Goal: Task Accomplishment & Management: Use online tool/utility

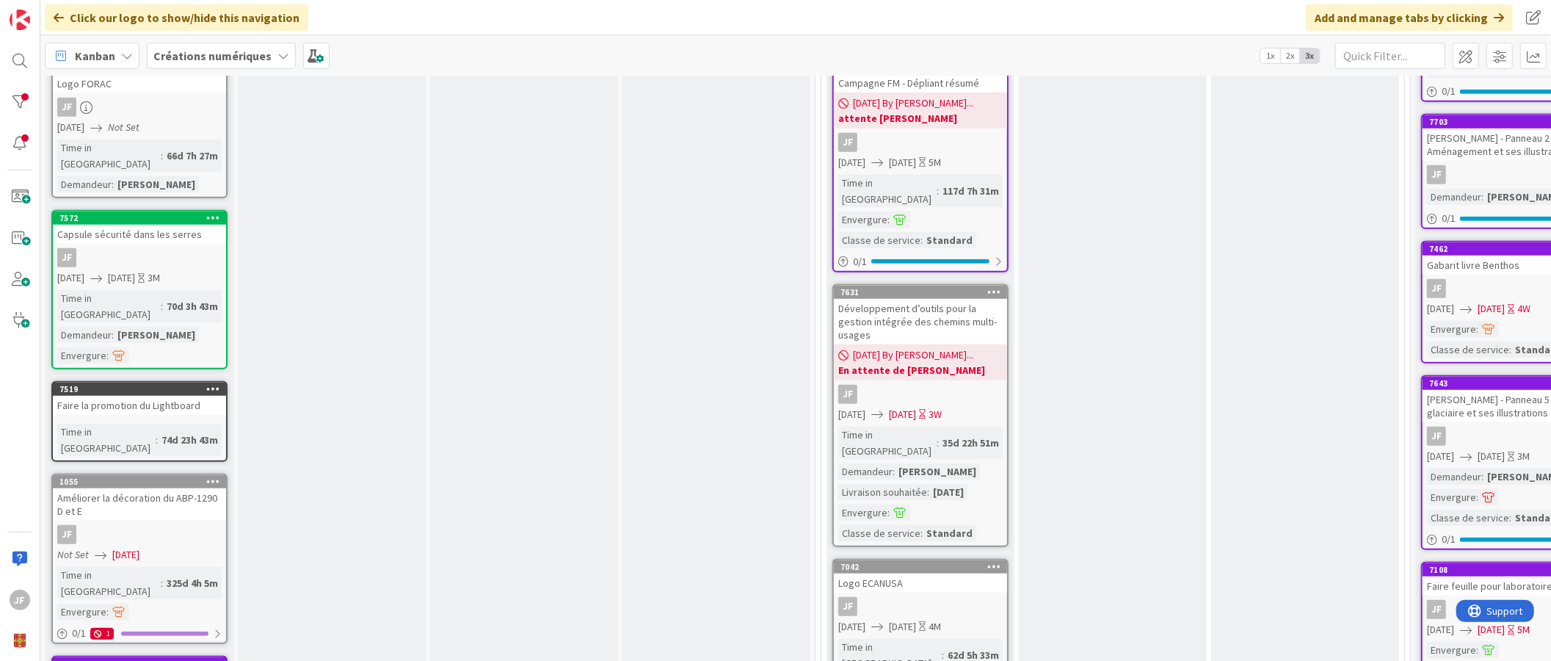
scroll to position [1060, 0]
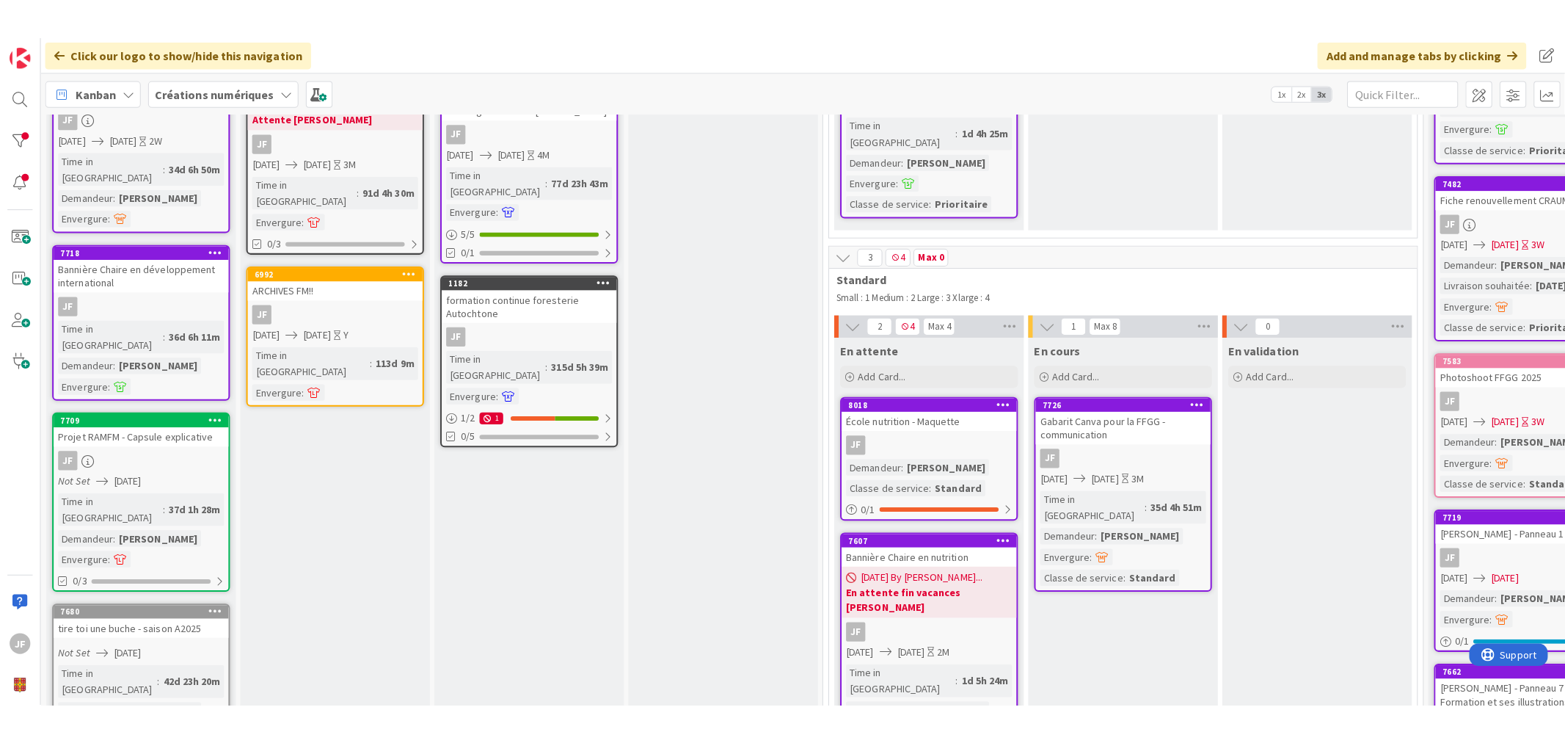
scroll to position [0, 0]
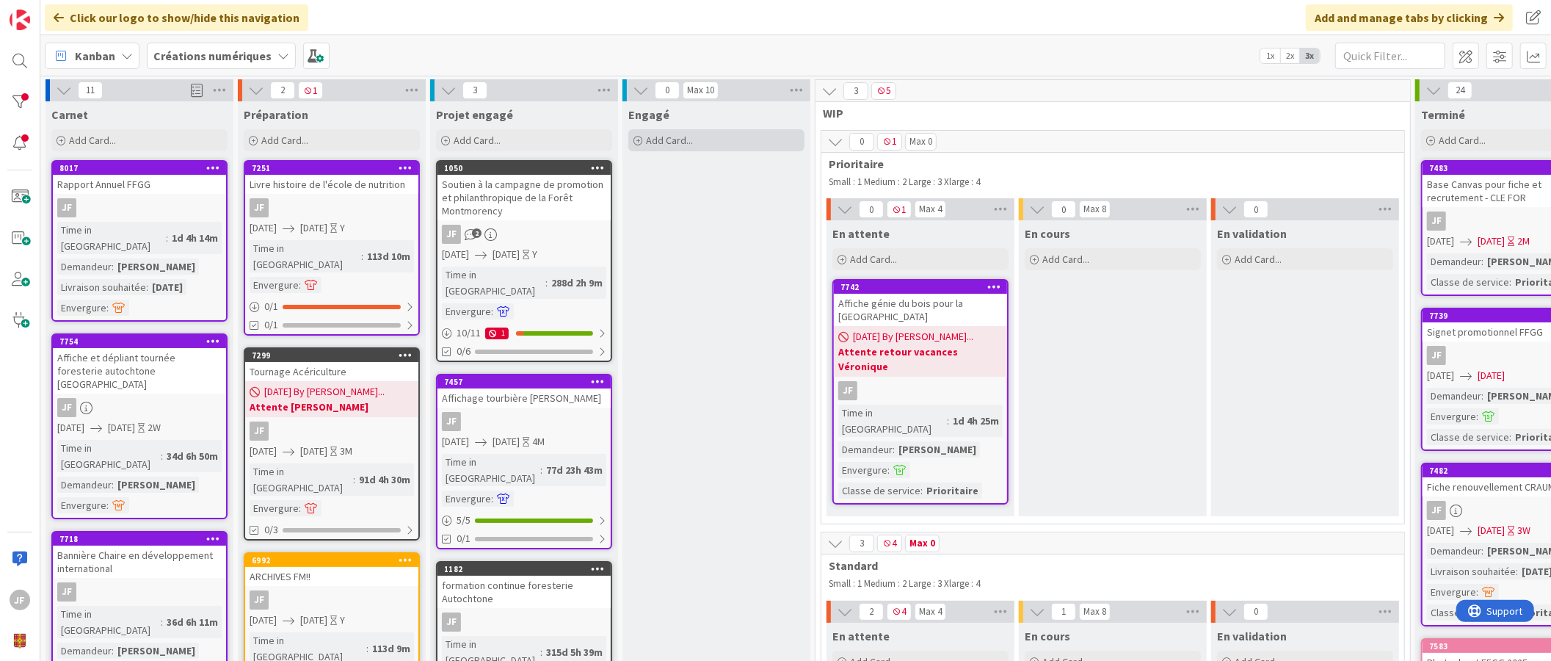
click at [687, 145] on span "Add Card..." at bounding box center [669, 140] width 47 height 13
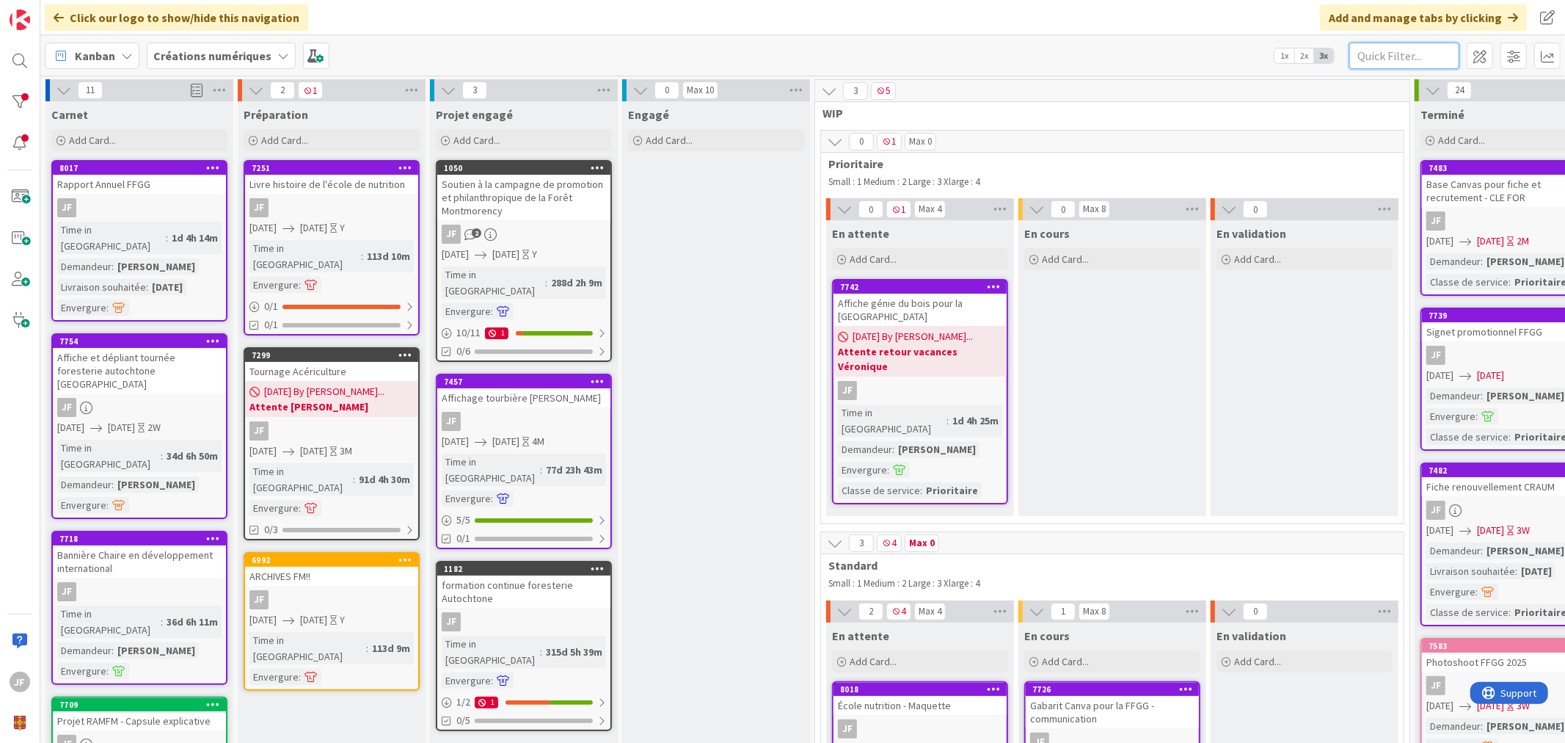
click at [1396, 50] on input "text" at bounding box center [1405, 56] width 110 height 26
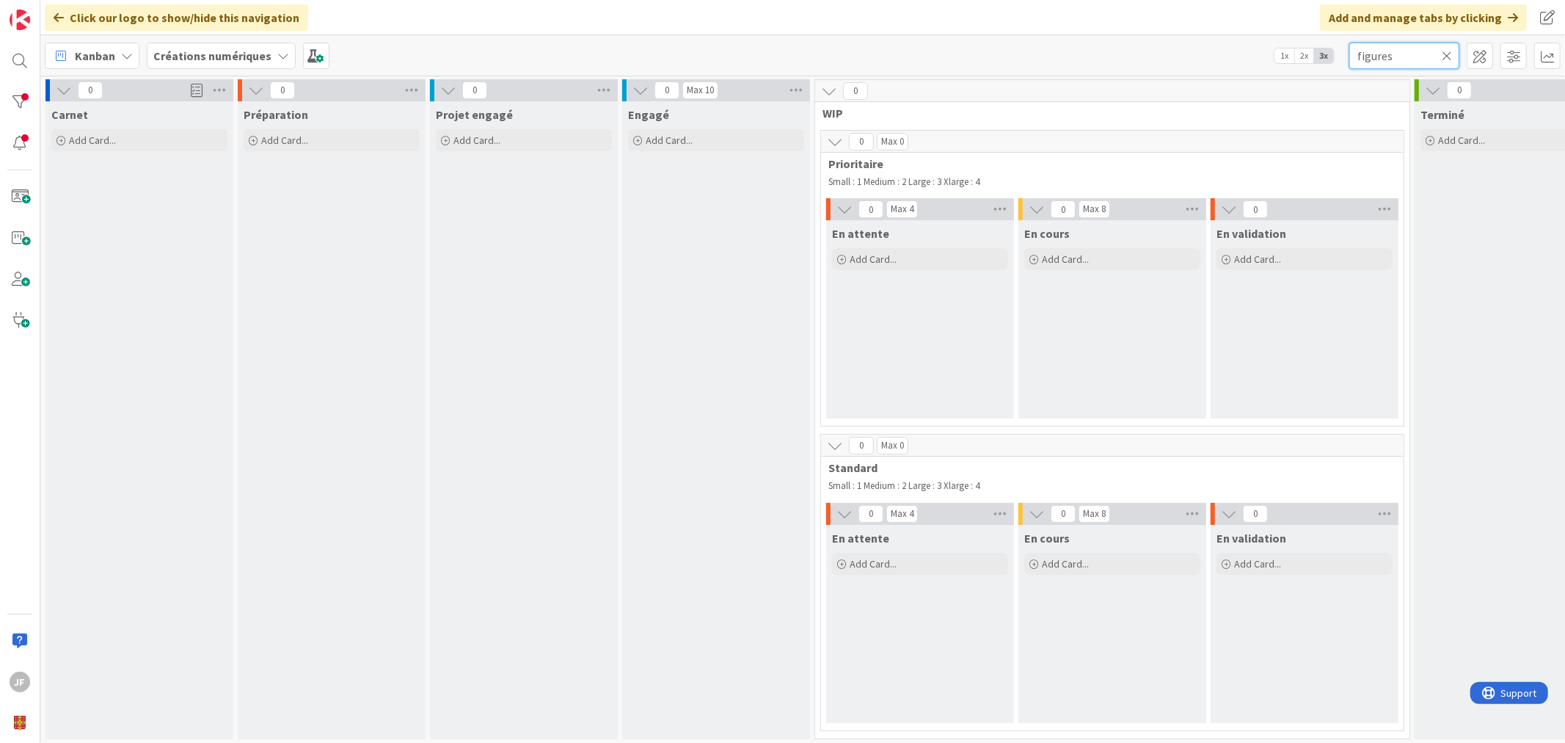
drag, startPoint x: 1400, startPoint y: 54, endPoint x: 1307, endPoint y: 43, distance: 93.2
click at [1307, 43] on div "Kanban Créations numériques 1x 2x 3x figures" at bounding box center [802, 55] width 1525 height 40
type input "Ata"
click at [1448, 54] on icon at bounding box center [1447, 55] width 10 height 13
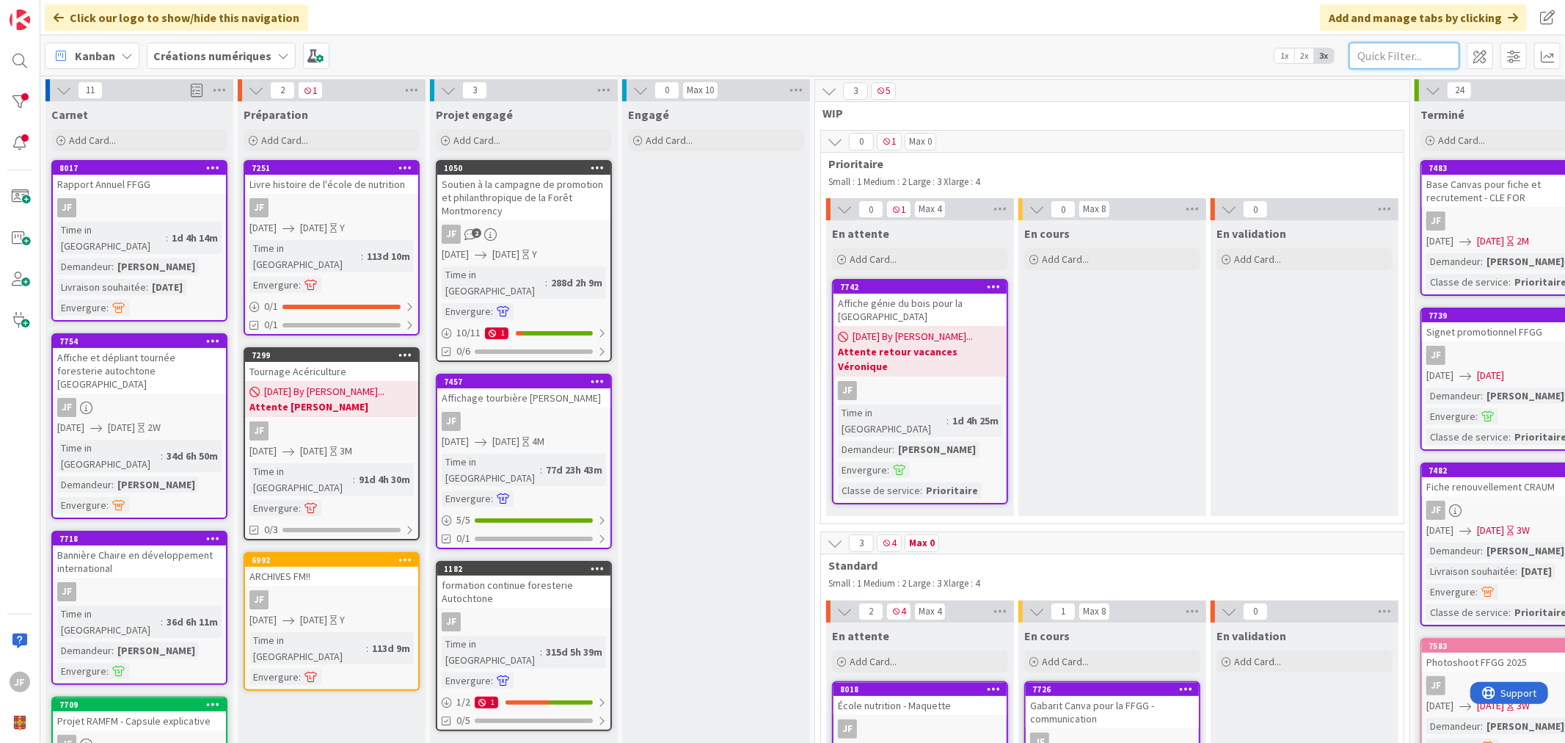
click at [1403, 50] on input "text" at bounding box center [1405, 56] width 110 height 26
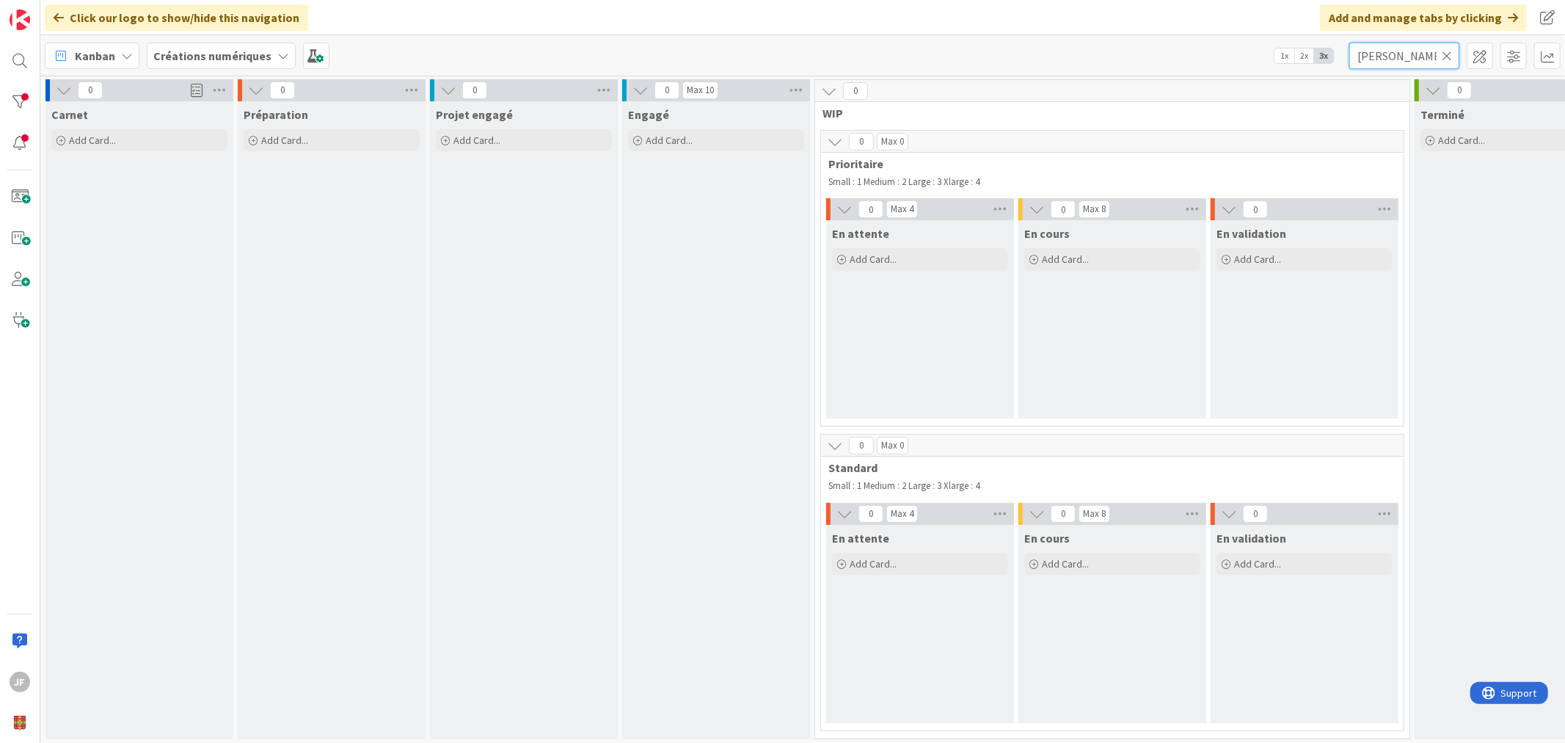
type input "Alain"
click at [1449, 52] on icon at bounding box center [1447, 55] width 10 height 13
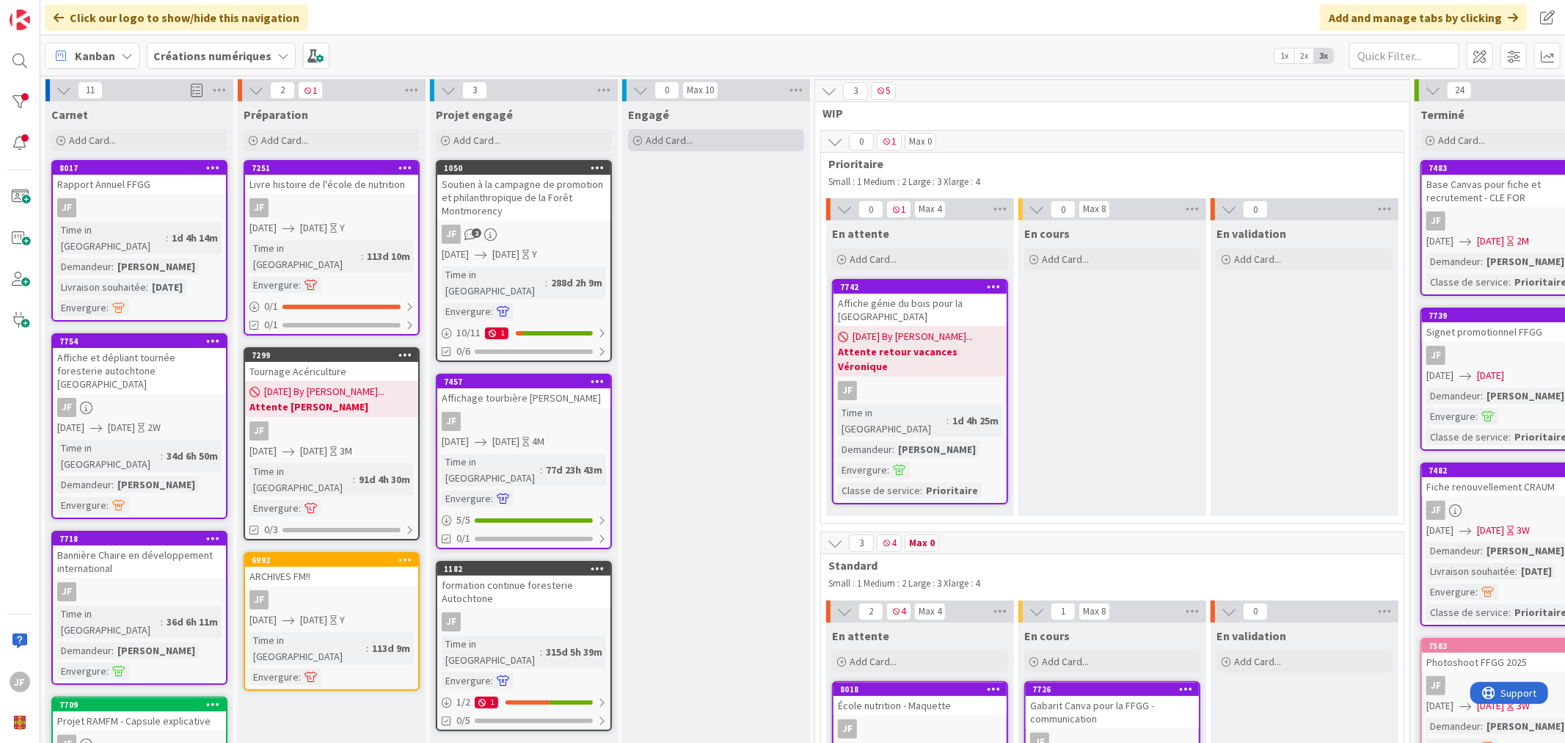
click at [688, 137] on span "Add Card..." at bounding box center [669, 140] width 47 height 13
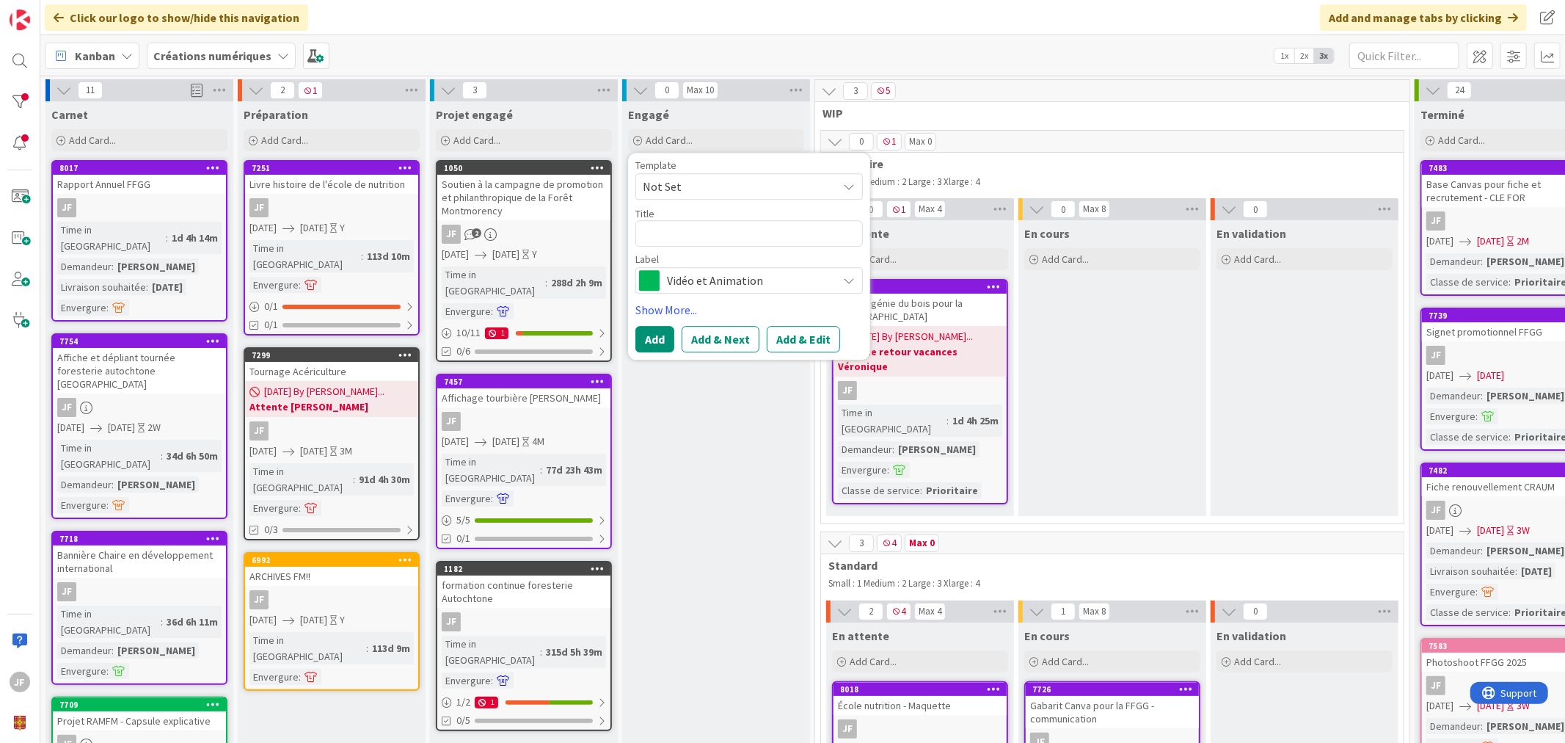
click at [705, 274] on span "Vidéo et Animation" at bounding box center [748, 280] width 163 height 21
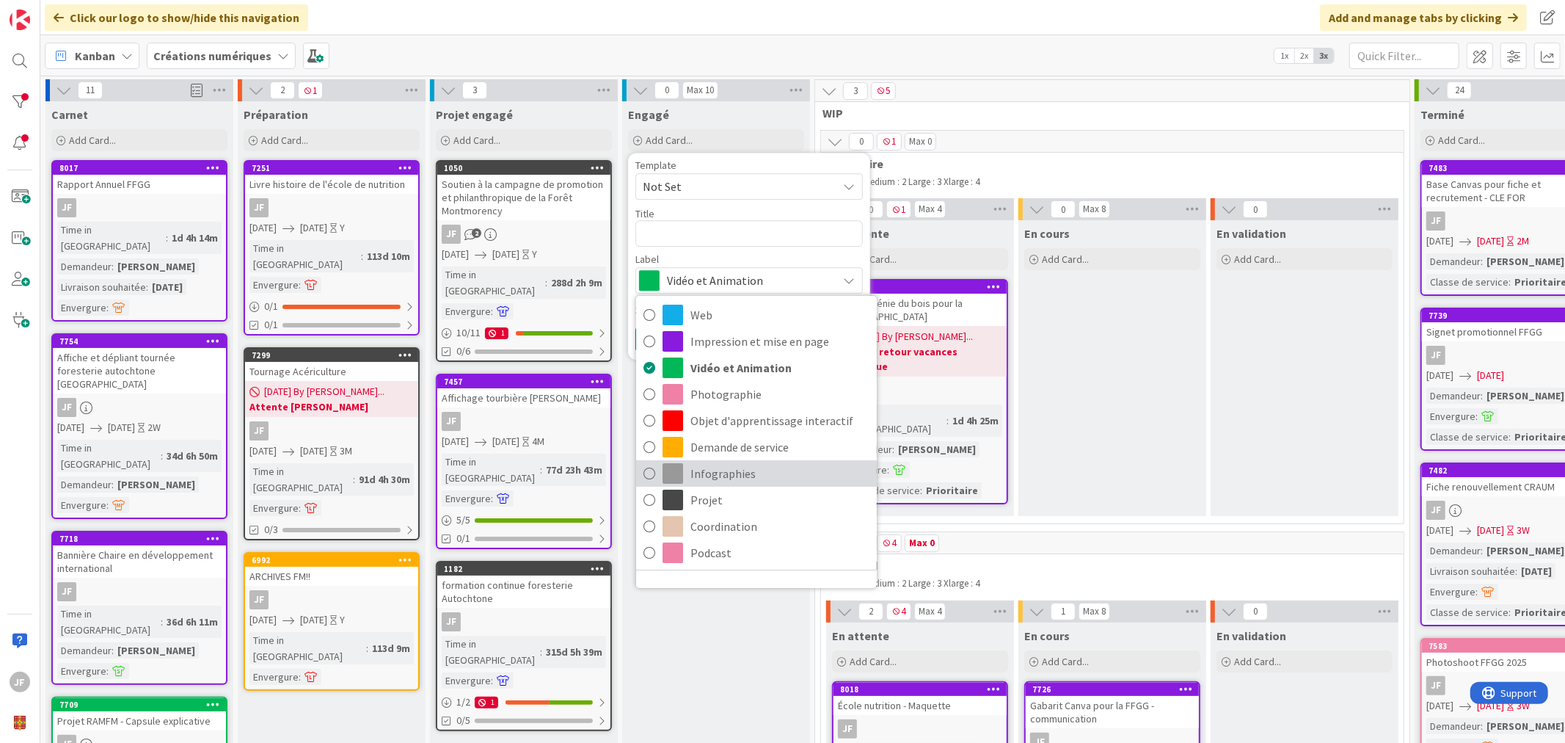
click at [706, 477] on span "Infographies" at bounding box center [780, 473] width 179 height 22
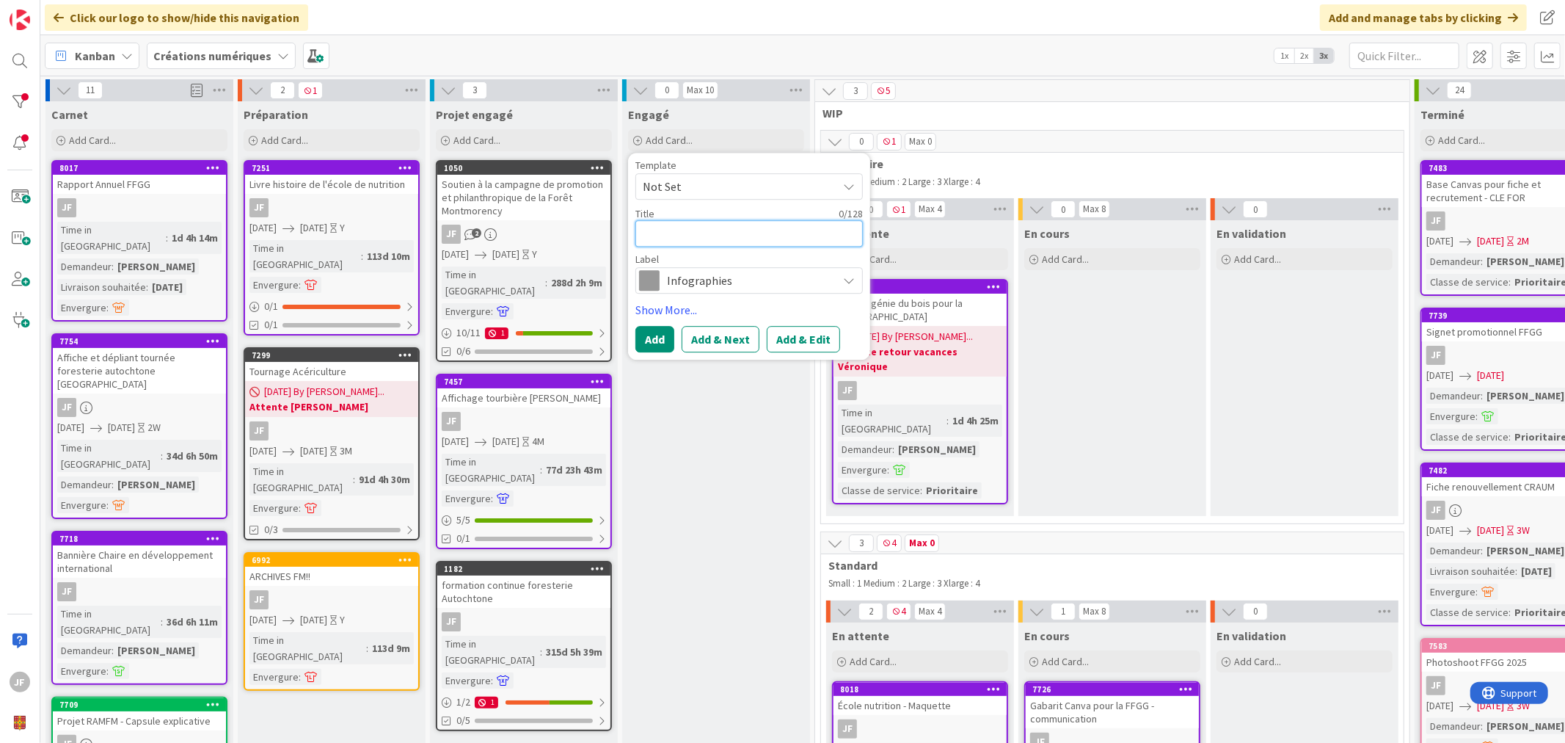
click at [673, 244] on textarea at bounding box center [750, 233] width 228 height 26
type textarea "x"
type textarea "F"
type textarea "x"
type textarea "Fi"
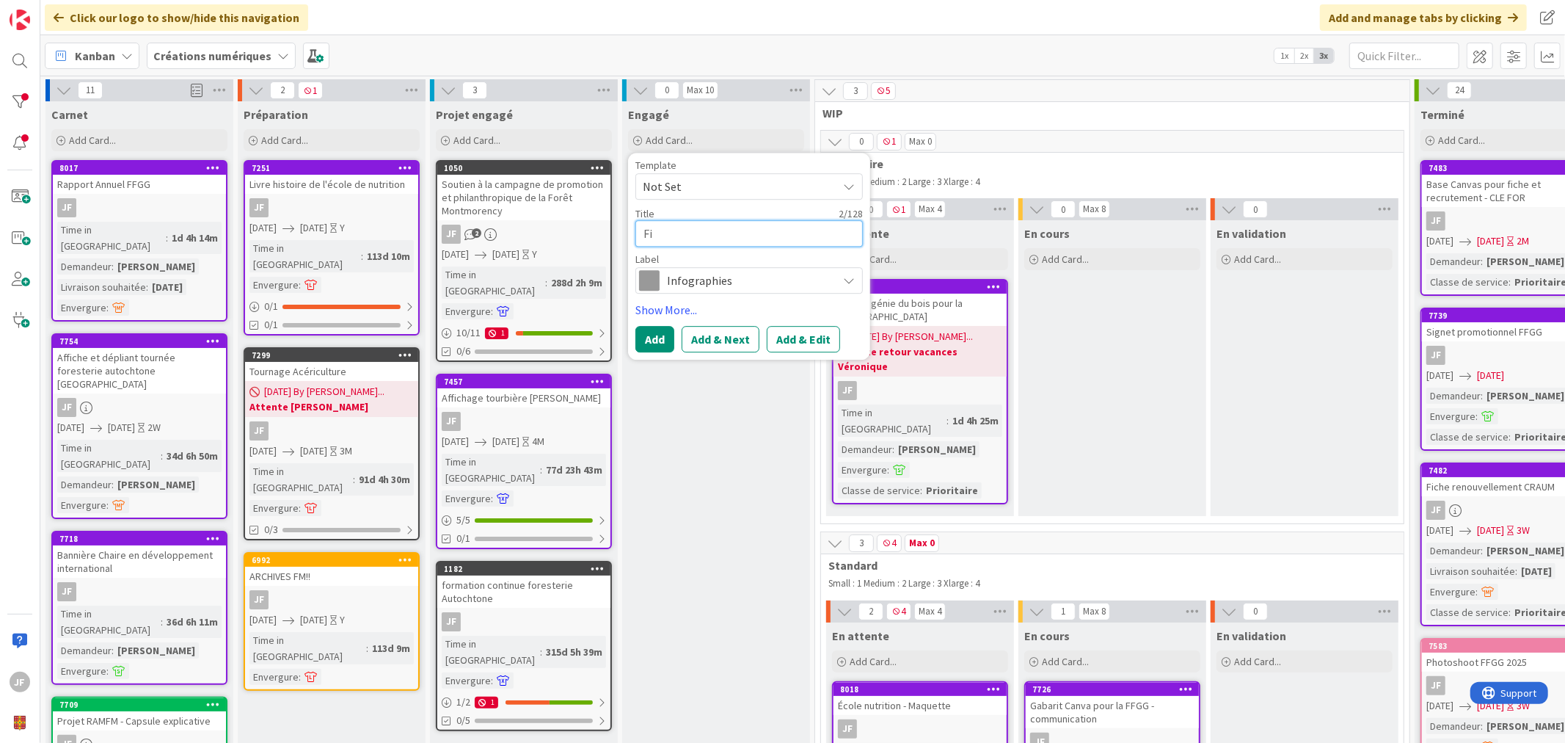
type textarea "x"
type textarea "Fig"
type textarea "x"
type textarea "Figu"
type textarea "x"
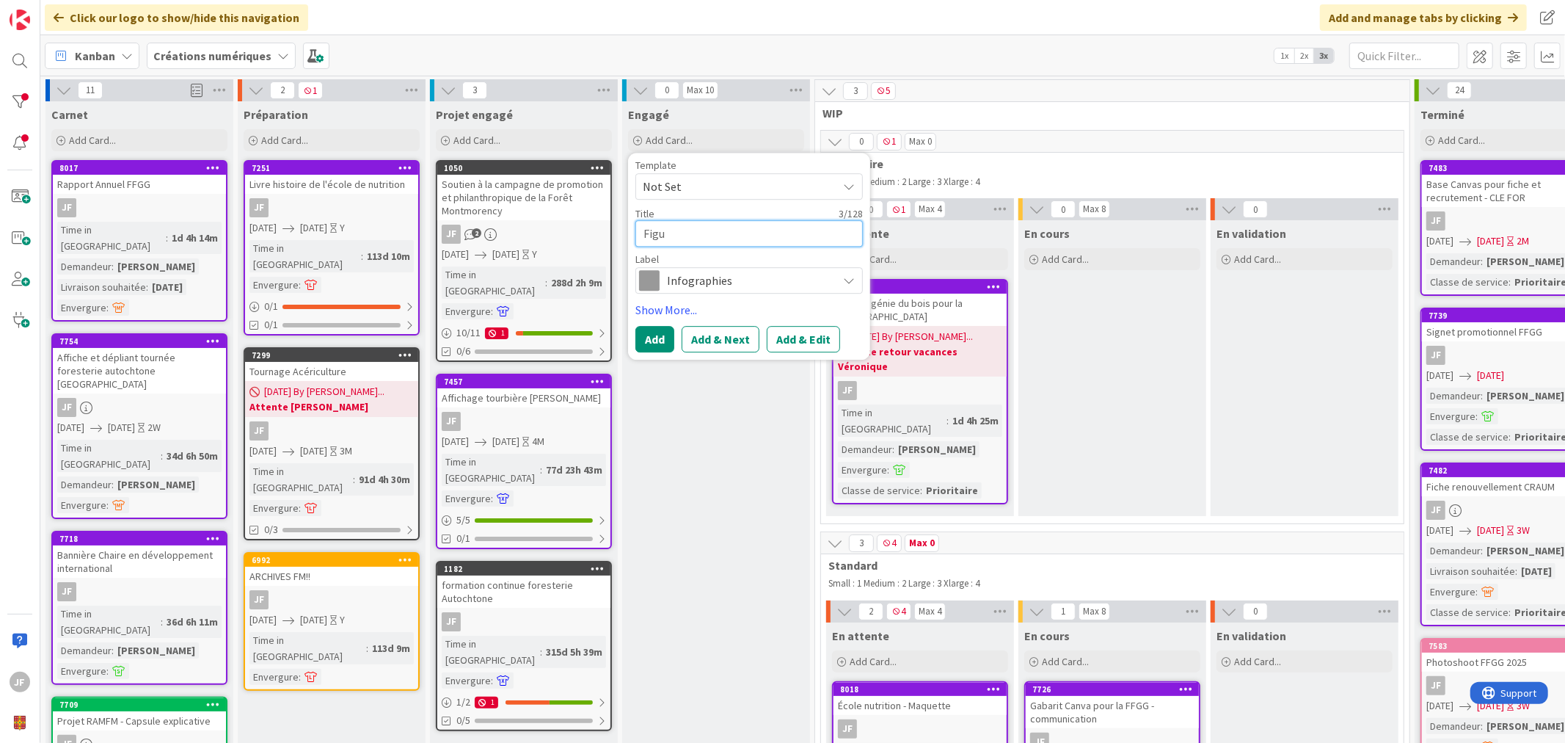
type textarea "Figur"
type textarea "x"
type textarea "Figure"
type textarea "x"
type textarea "Figure"
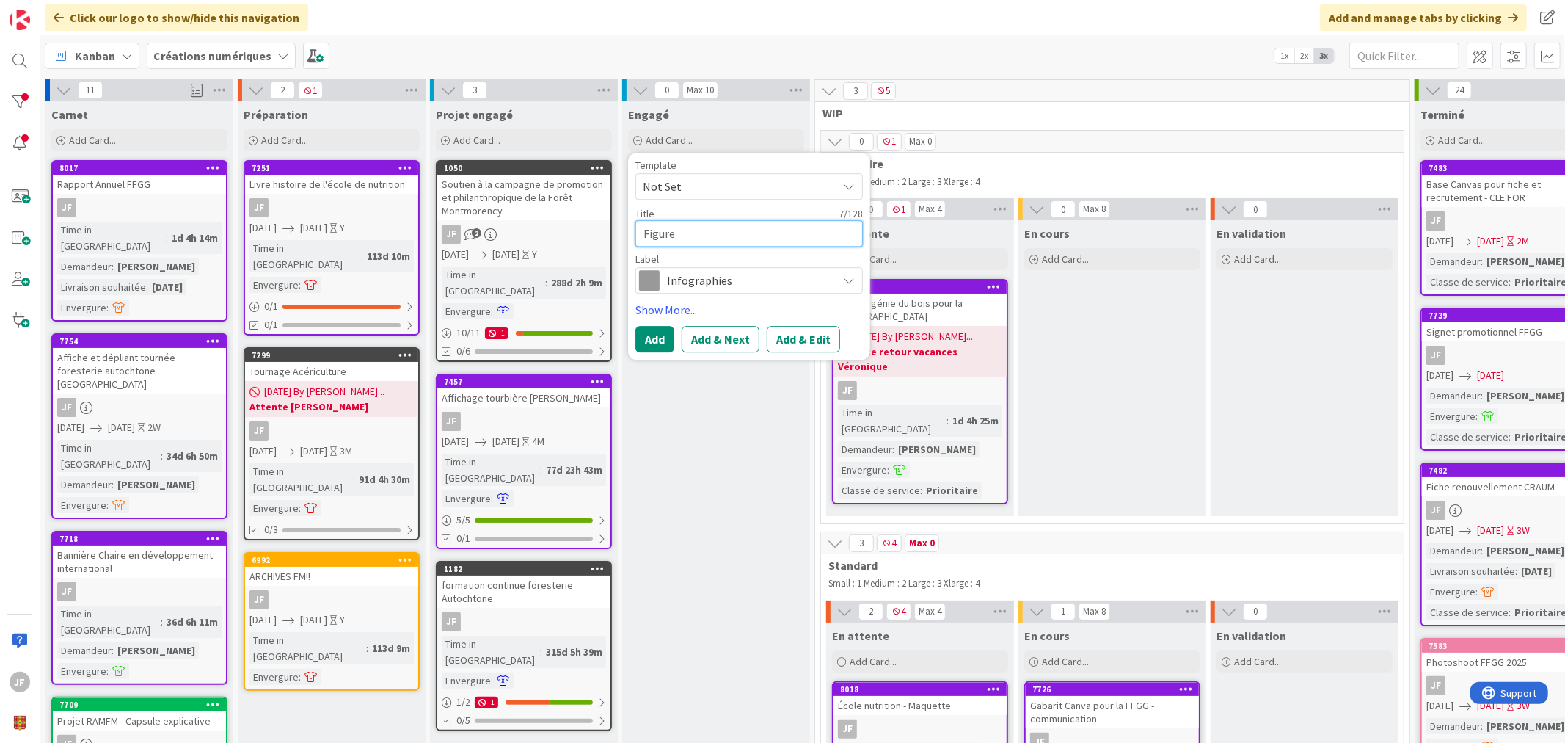
type textarea "x"
type textarea "Figure A"
type textarea "x"
type textarea "Figure Al"
type textarea "x"
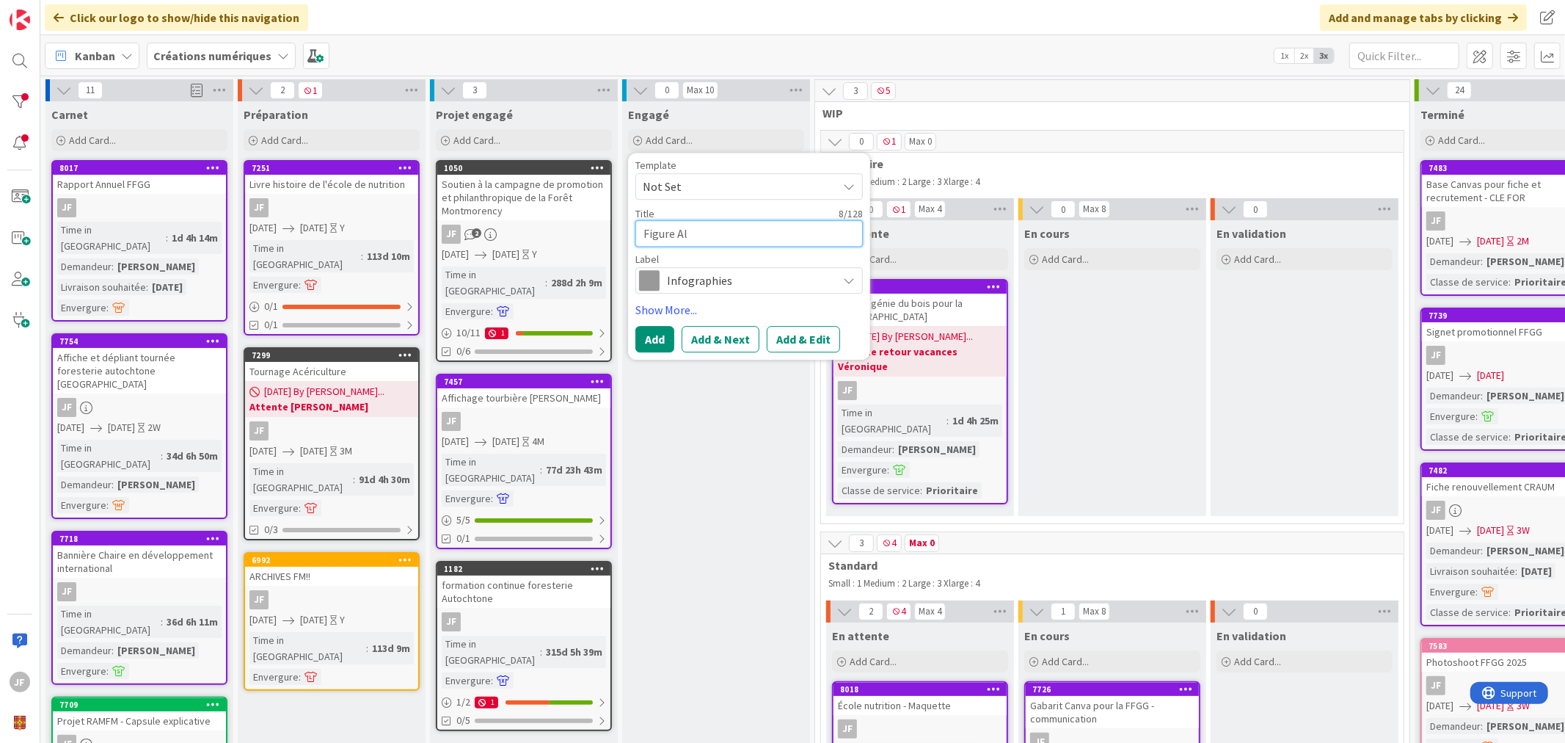
type textarea "Figure Ala"
type textarea "x"
type textarea "Figure Alai"
type textarea "x"
type textarea "Figure Alain"
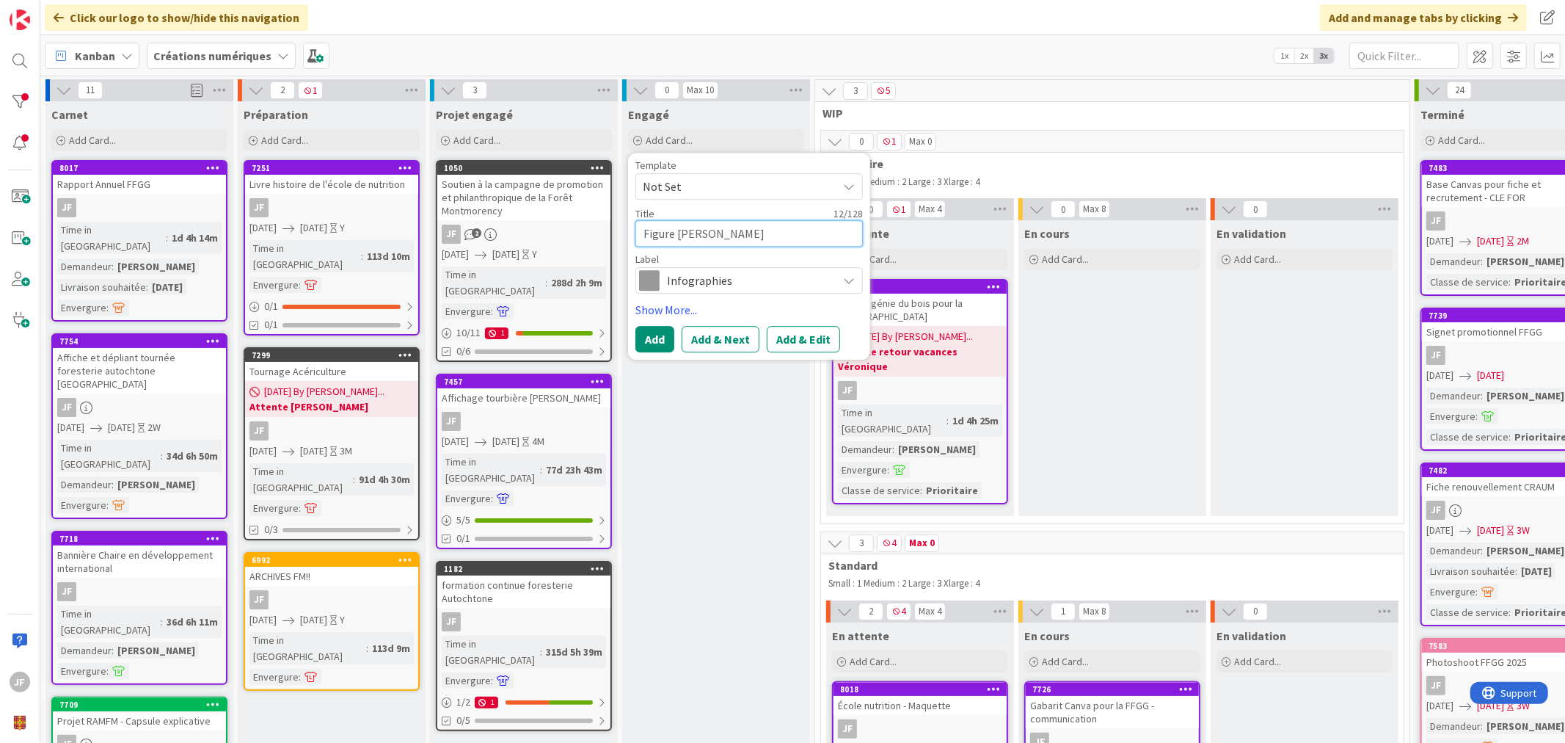
type textarea "x"
type textarea "Figure Alain"
type textarea "x"
type textarea "Figure Alain A"
type textarea "x"
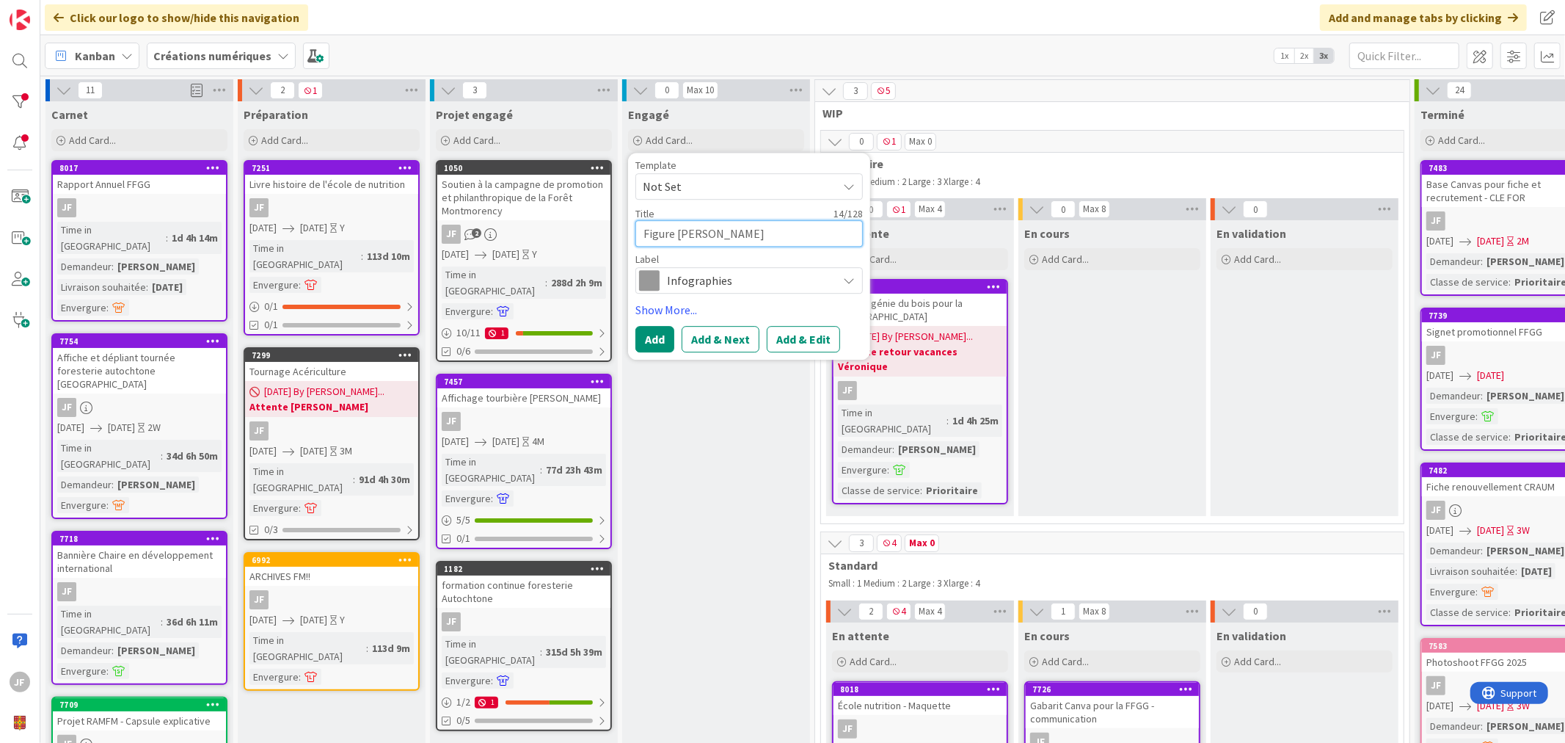
type textarea "Figure Alain At"
type textarea "x"
type textarea "Figure Alain Ata"
type textarea "x"
type textarea "Figure Alain Atag"
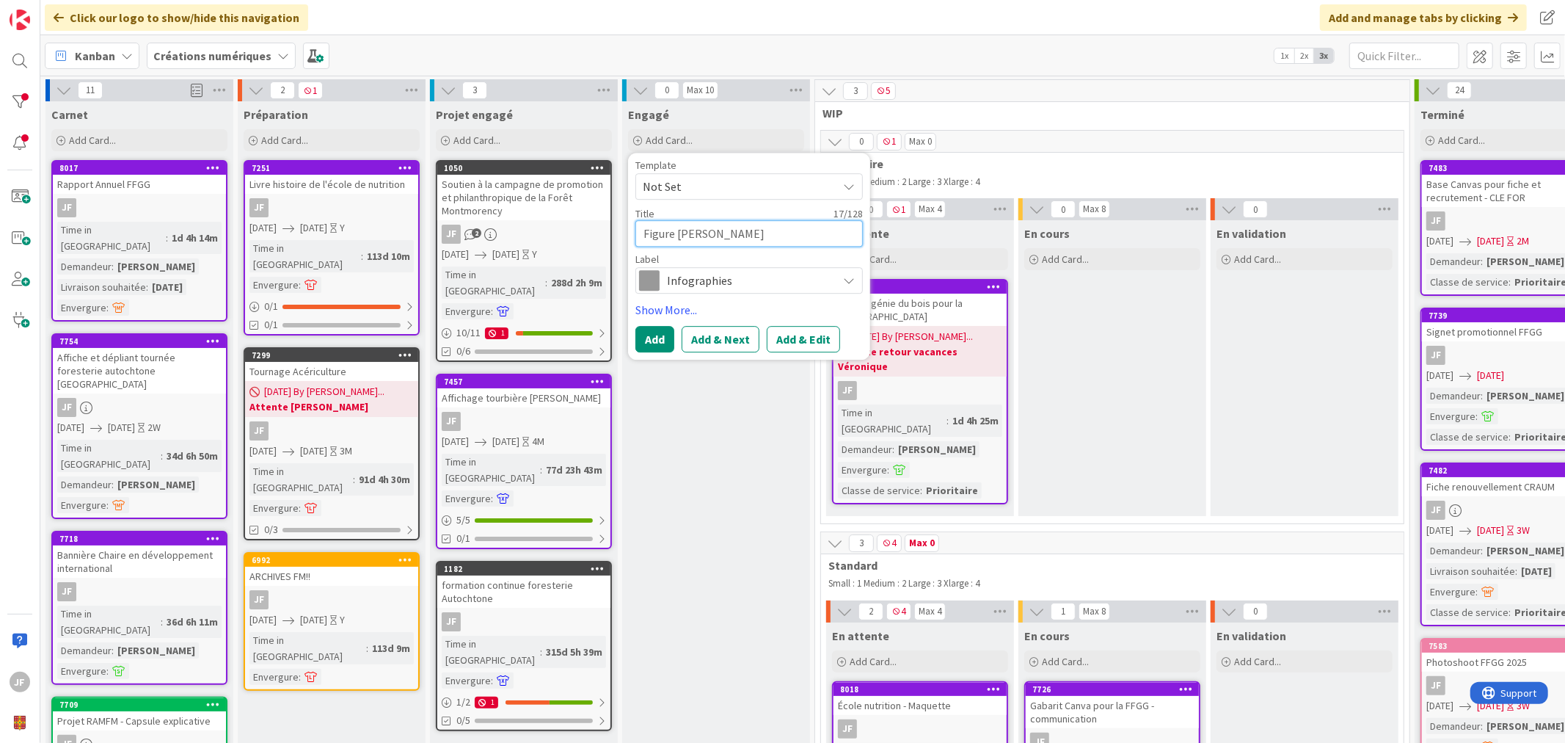
type textarea "x"
type textarea "Figure Alain Ata"
type textarea "x"
type textarea "Figure Alain Atan"
type textarea "x"
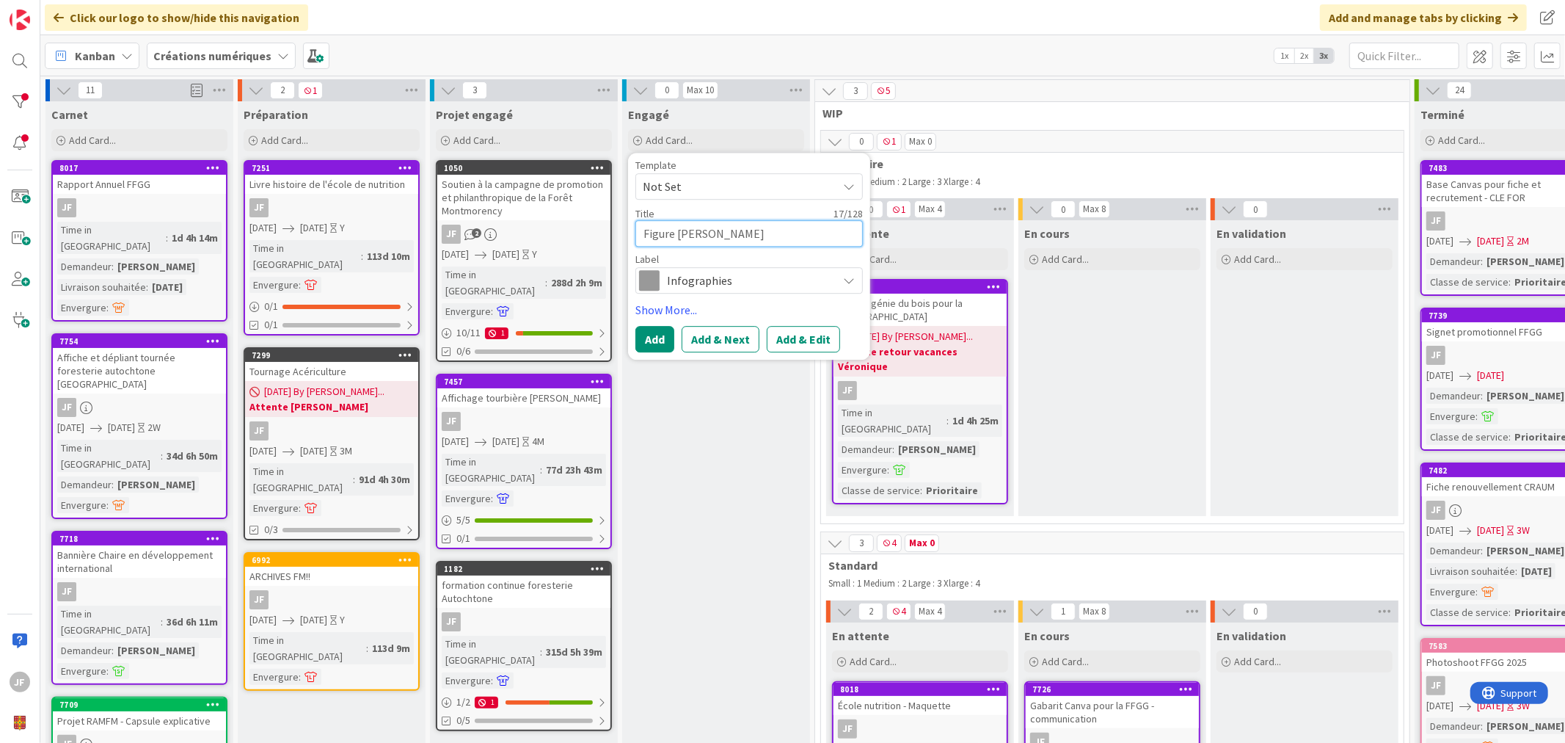
type textarea "Figure Alain Atang"
type textarea "x"
type textarea "Figure Alain Atanga"
type textarea "x"
type textarea "Figure Alain Atangan"
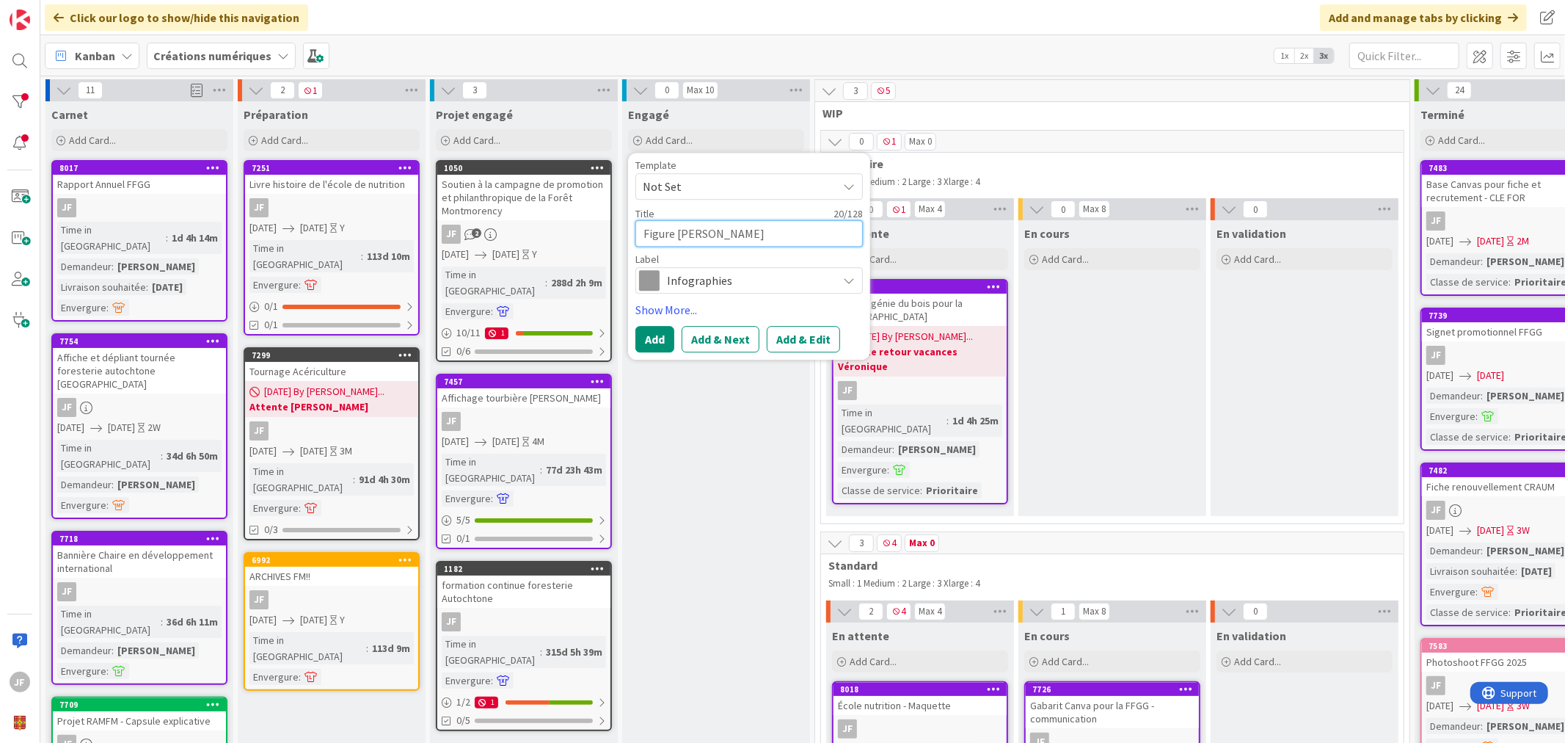
type textarea "x"
type textarea "Figure Alain Atangana"
type textarea "x"
type textarea "Figure Alain Atangana"
type textarea "x"
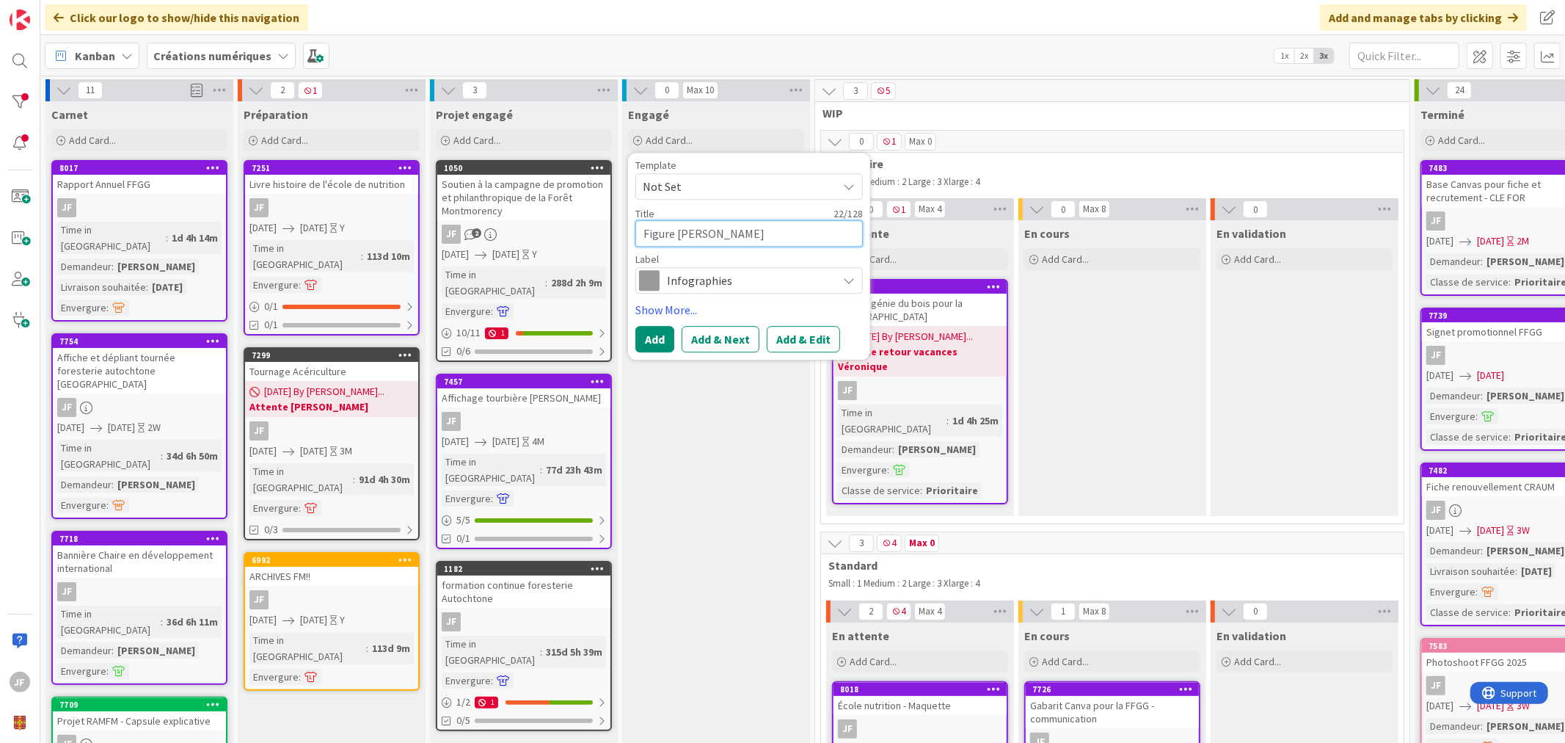
type textarea "Figure Alain Atangana p"
type textarea "x"
type textarea "Figure Alain Atangana po"
type textarea "x"
type textarea "Figure Alain Atangana pou"
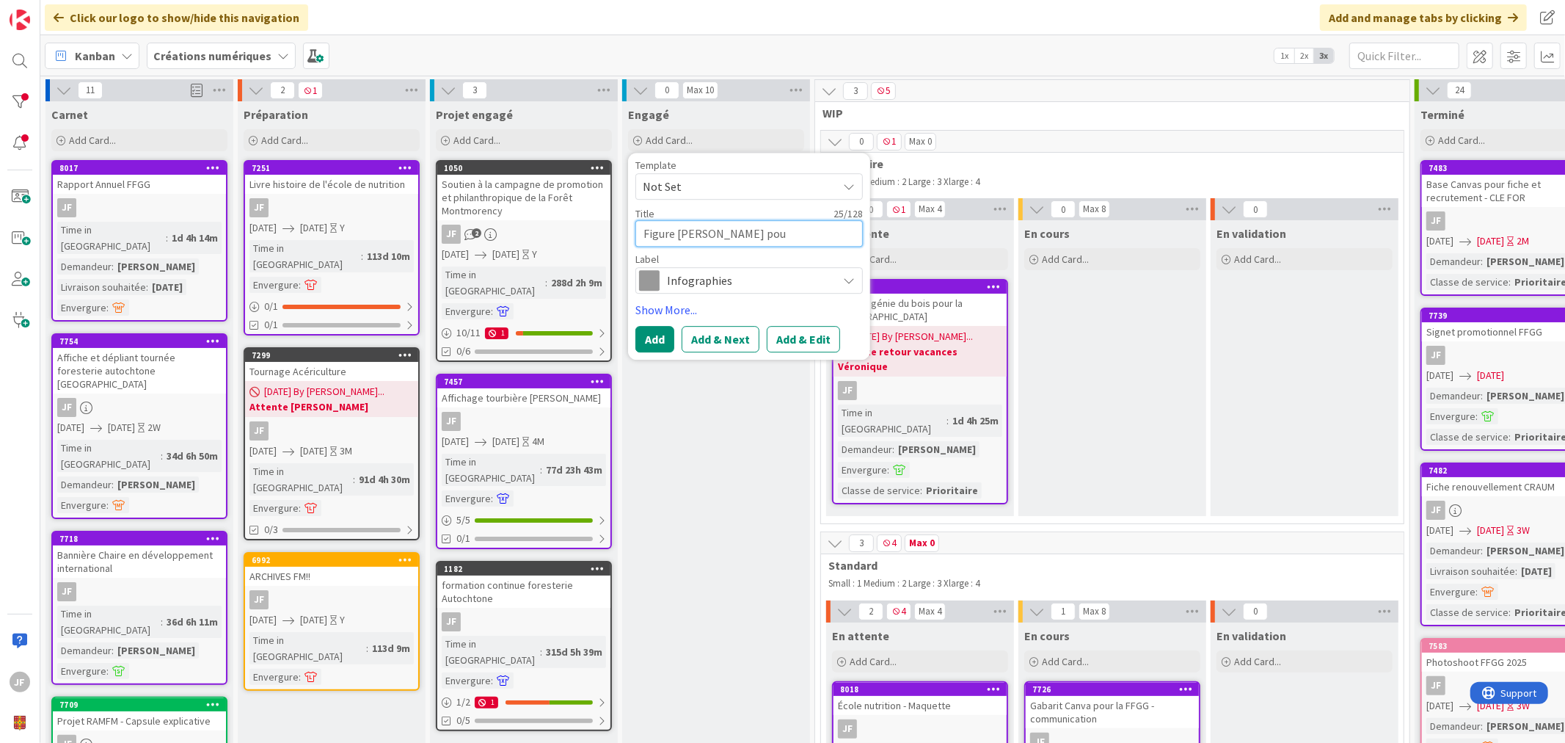
type textarea "x"
type textarea "Figure Alain Atangana pour"
type textarea "x"
type textarea "Figure Alain Atangana pour"
click at [793, 233] on textarea "Figure Alain Atangana pour" at bounding box center [750, 233] width 228 height 26
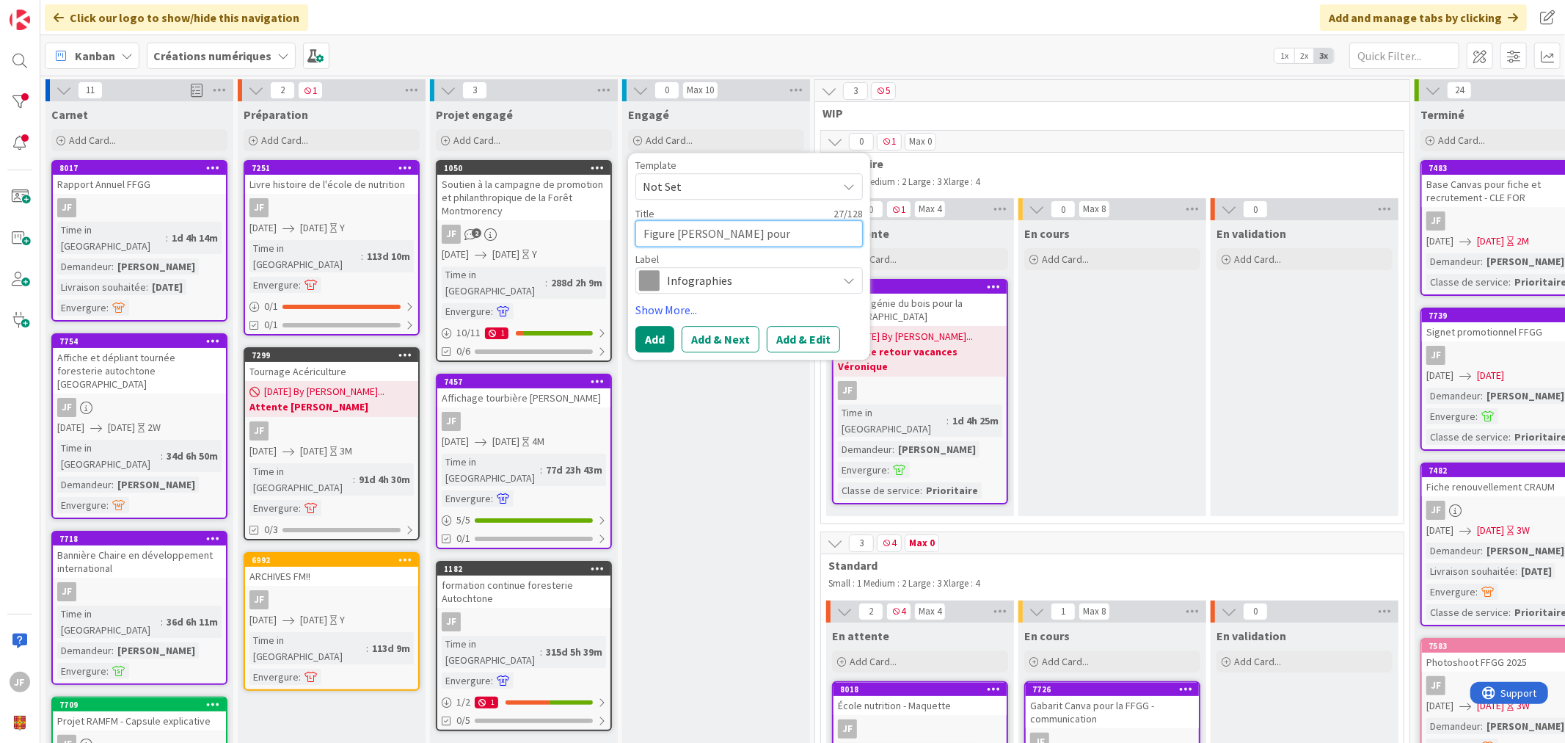
type textarea "x"
type textarea "Figure Alain Atangana pour N"
type textarea "x"
type textarea "Figure Alain Atangana pour NA"
type textarea "x"
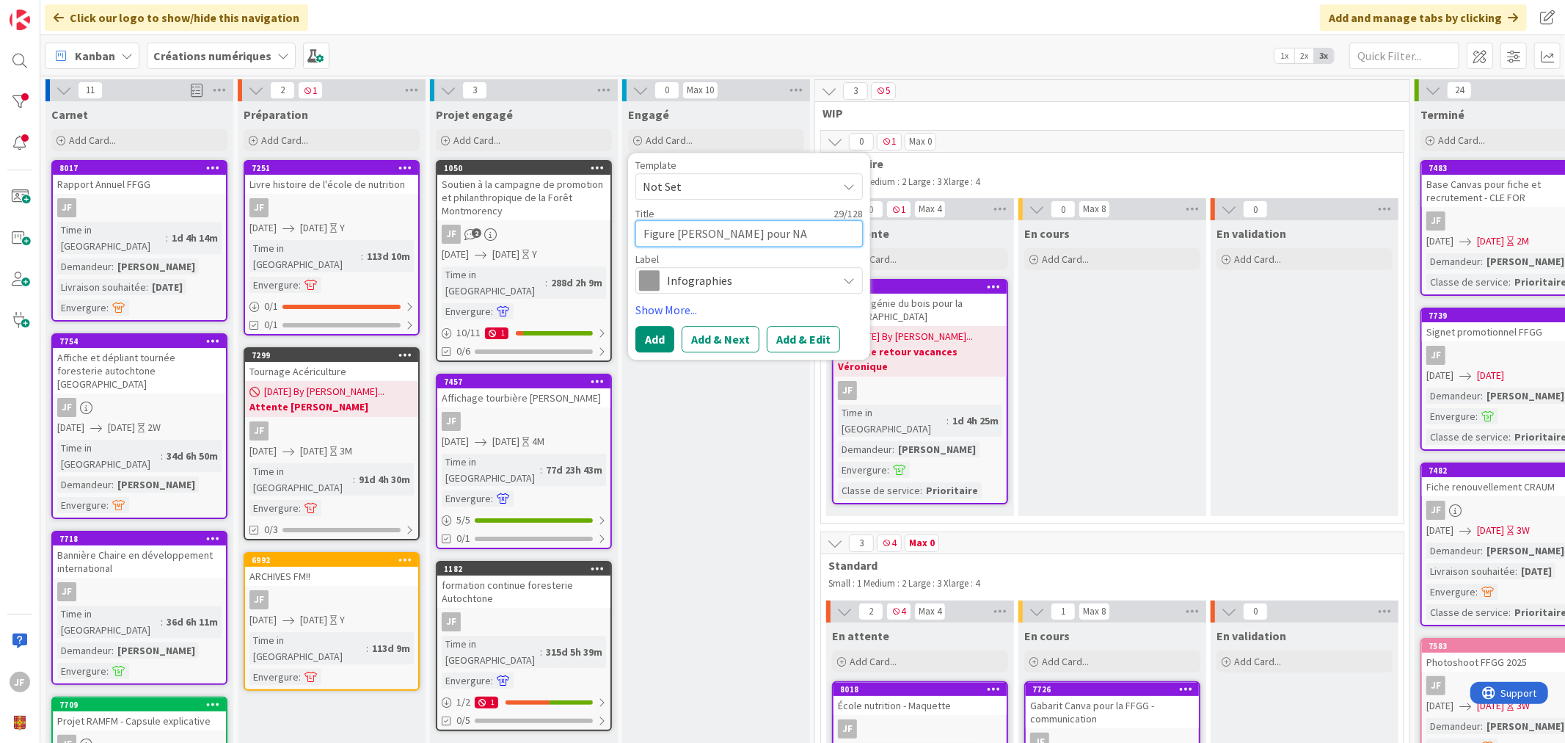
type textarea "Figure Alain Atangana pour NAS"
type textarea "x"
type textarea "Figure Alain Atangana pour NASE"
type textarea "x"
type textarea "Figure Alain Atangana pour NASER"
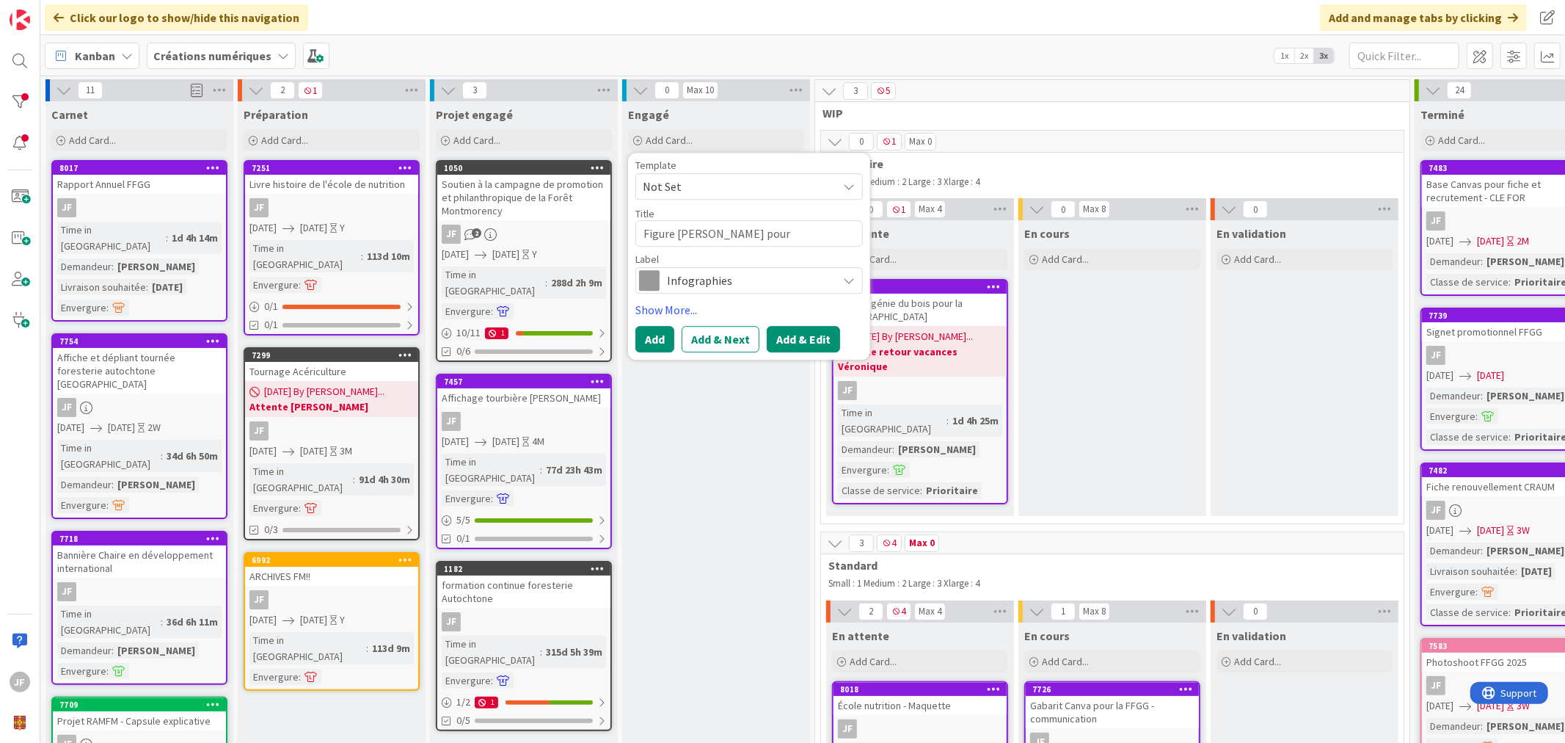
click at [812, 339] on button "Add & Edit" at bounding box center [803, 339] width 73 height 26
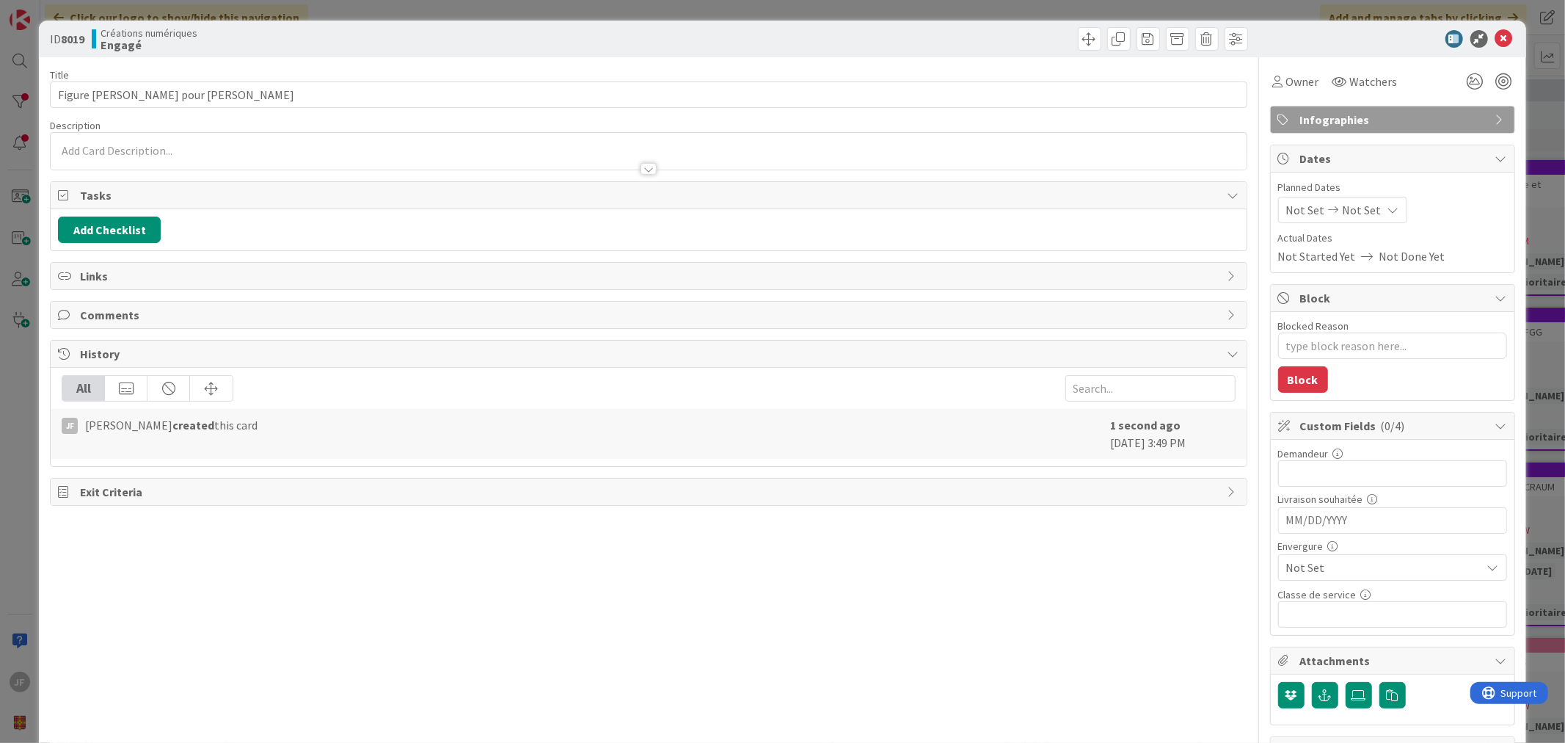
type textarea "x"
click at [1318, 475] on input "text" at bounding box center [1392, 473] width 229 height 26
type input "Alain"
type textarea "x"
type input "Alain"
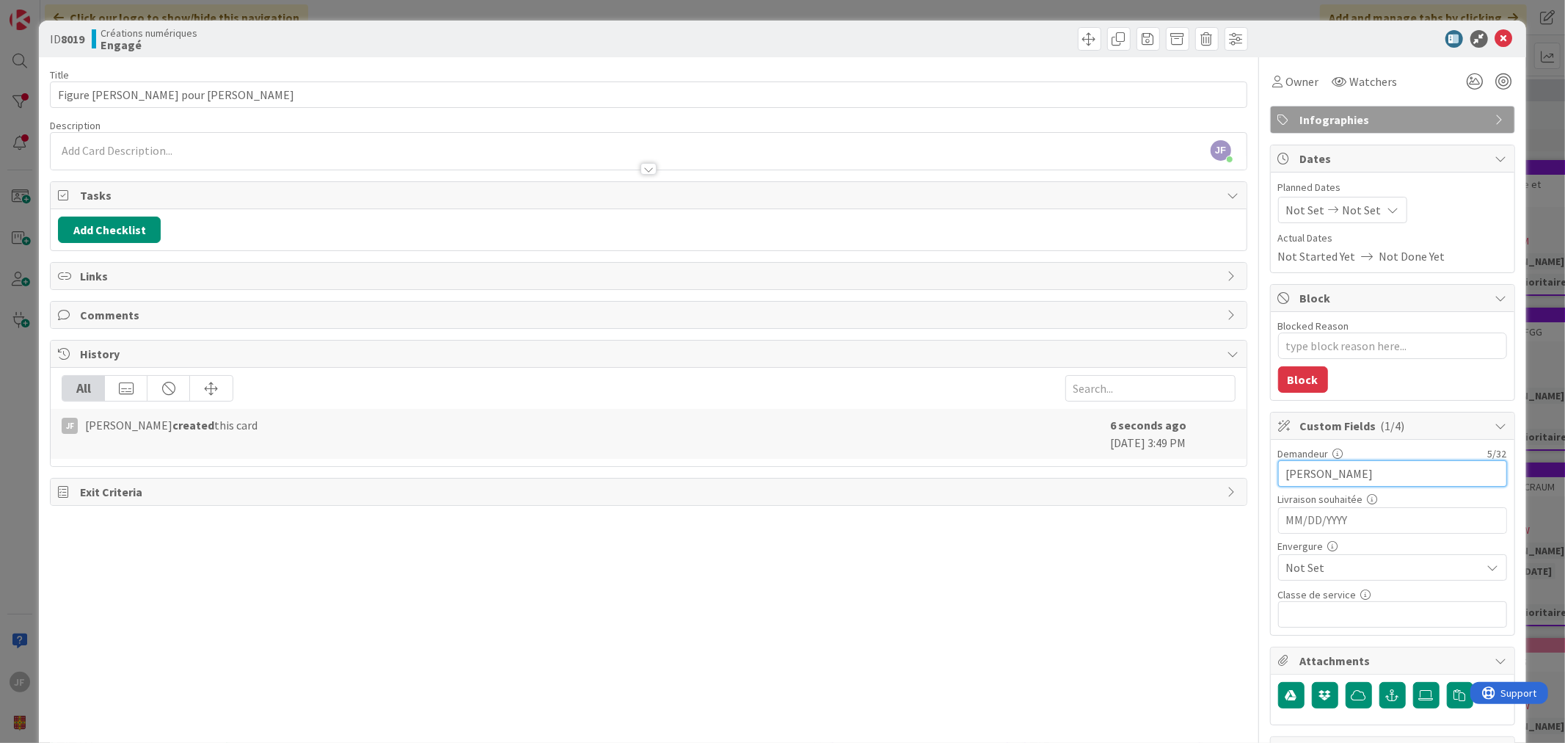
type textarea "x"
type input "Al"
type textarea "x"
type input "A"
type textarea "x"
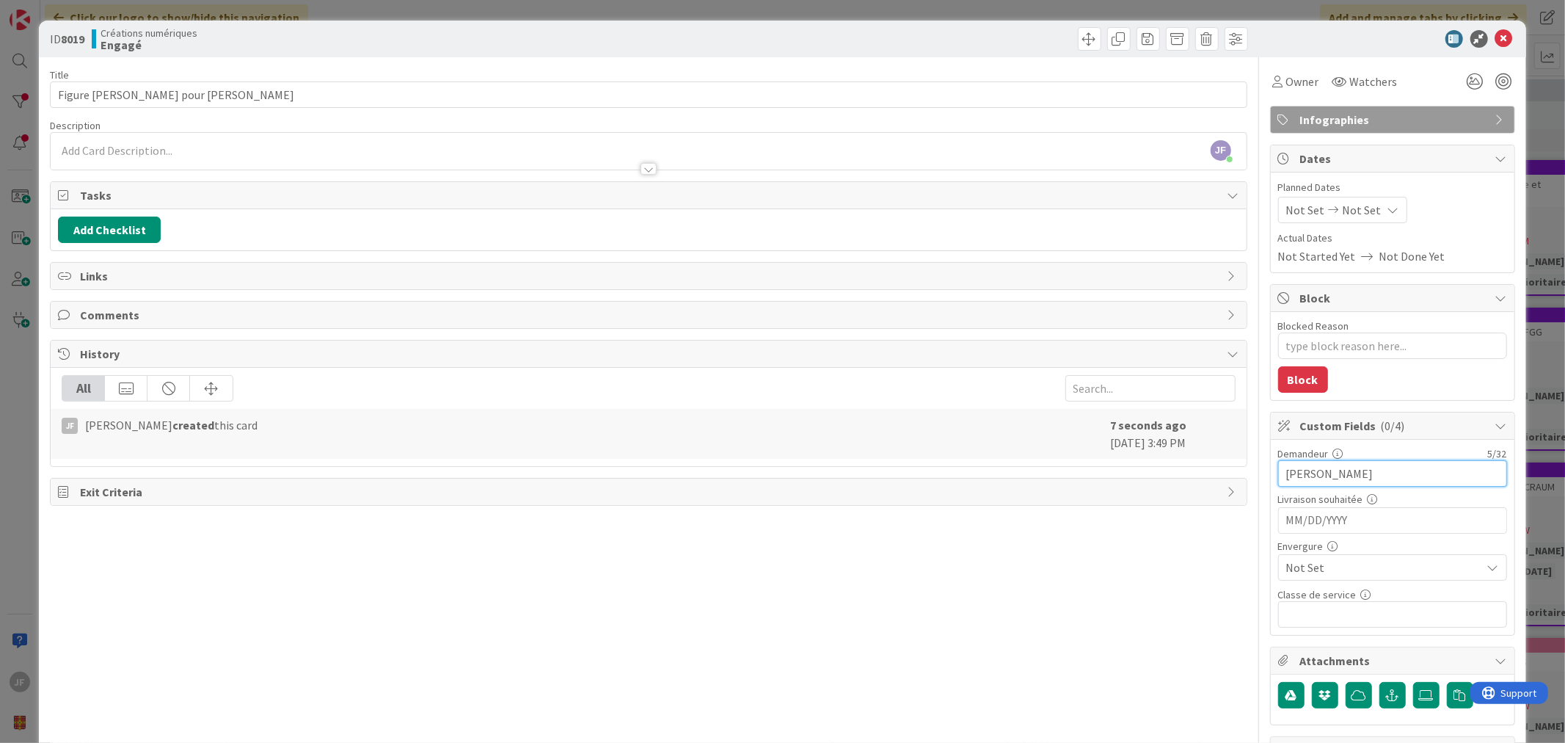
type input "Damase"
type textarea "x"
type input "Damase Khasa"
type textarea "x"
type input "Damase Khasa"
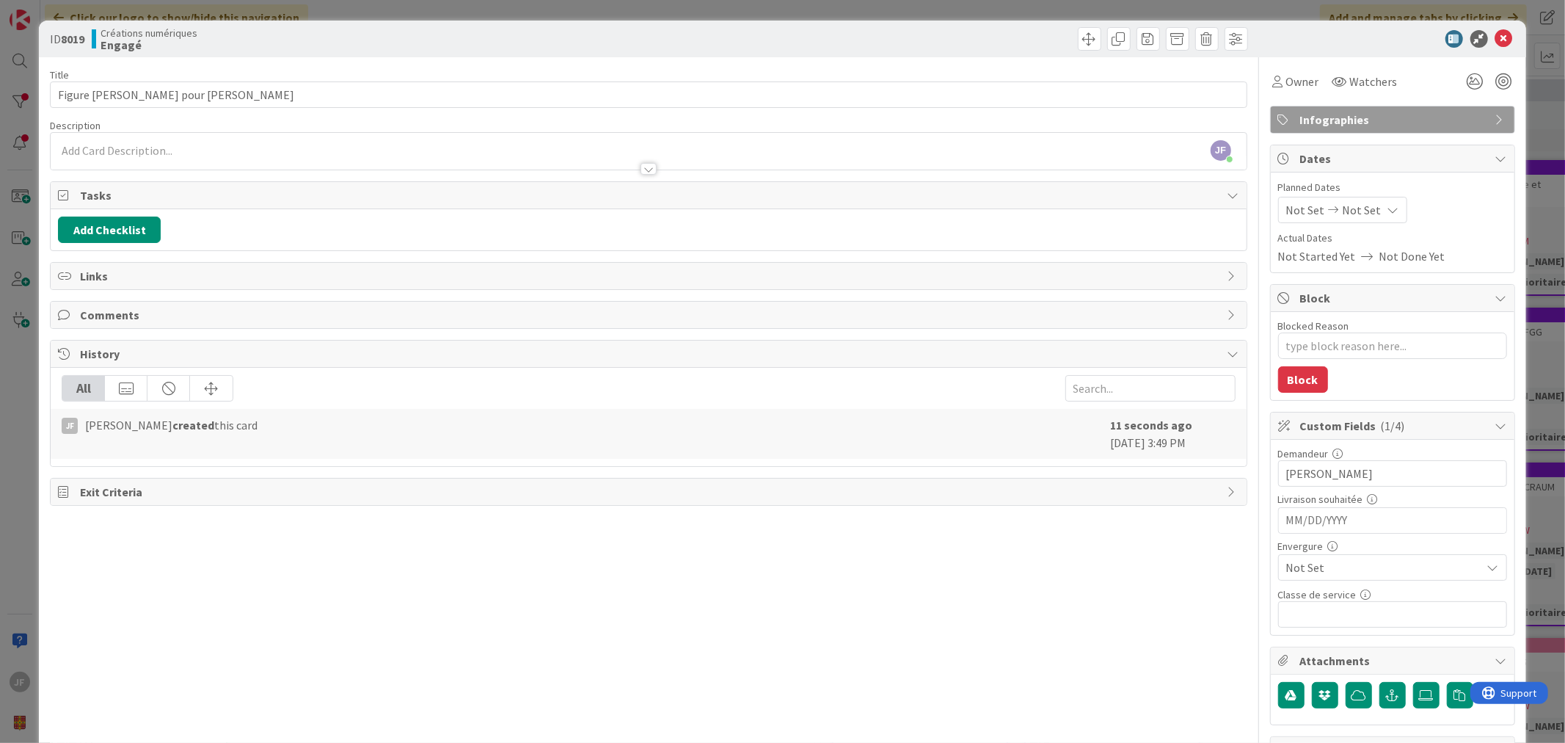
click at [1323, 521] on input "MM/DD/YYYY" at bounding box center [1393, 520] width 213 height 25
click at [1475, 563] on icon "Move forward to switch to the next month." at bounding box center [1482, 558] width 14 height 14
click at [1353, 724] on td "30" at bounding box center [1367, 722] width 29 height 28
type textarea "x"
type input "09/30/2025"
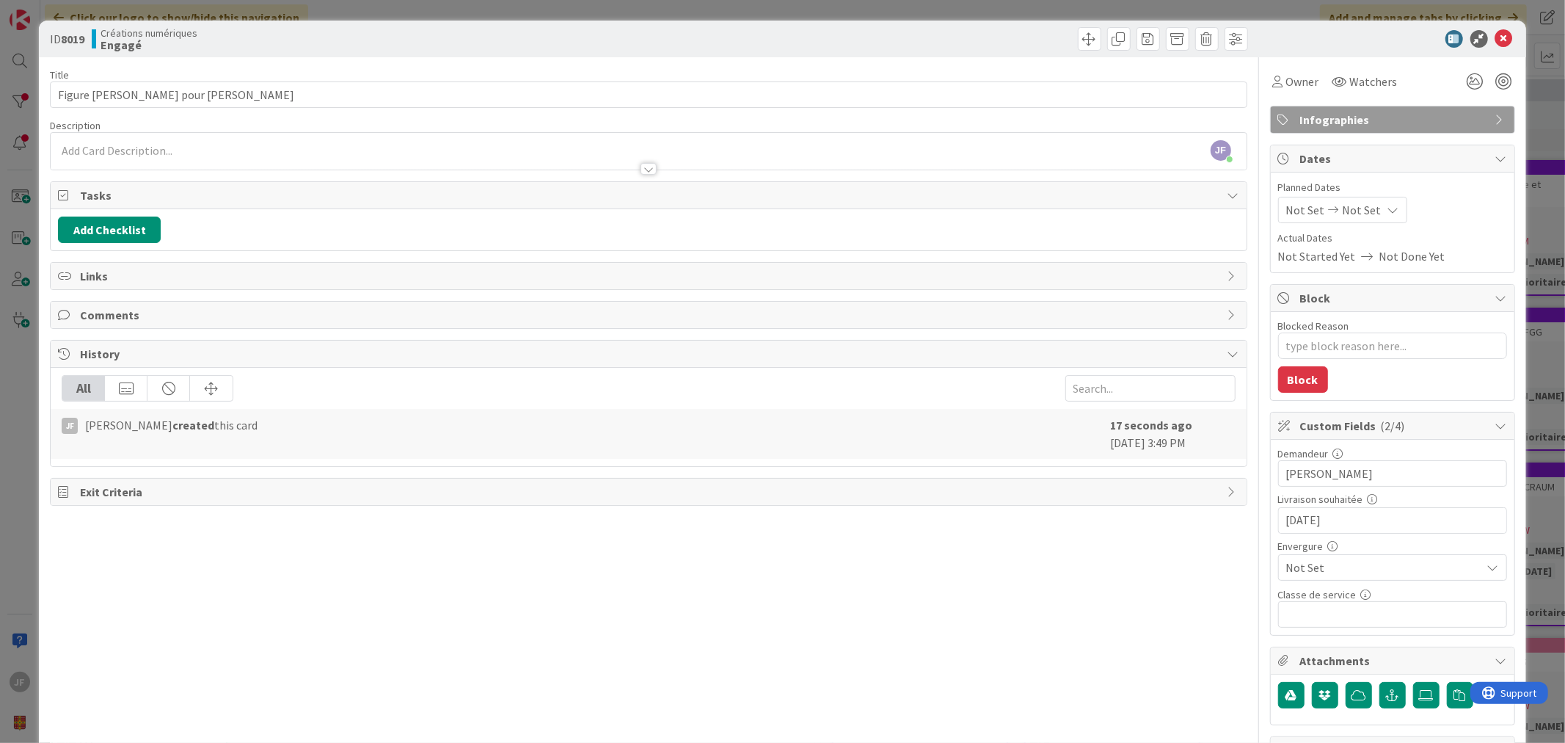
click at [1292, 561] on span "Not Set" at bounding box center [1381, 567] width 188 height 21
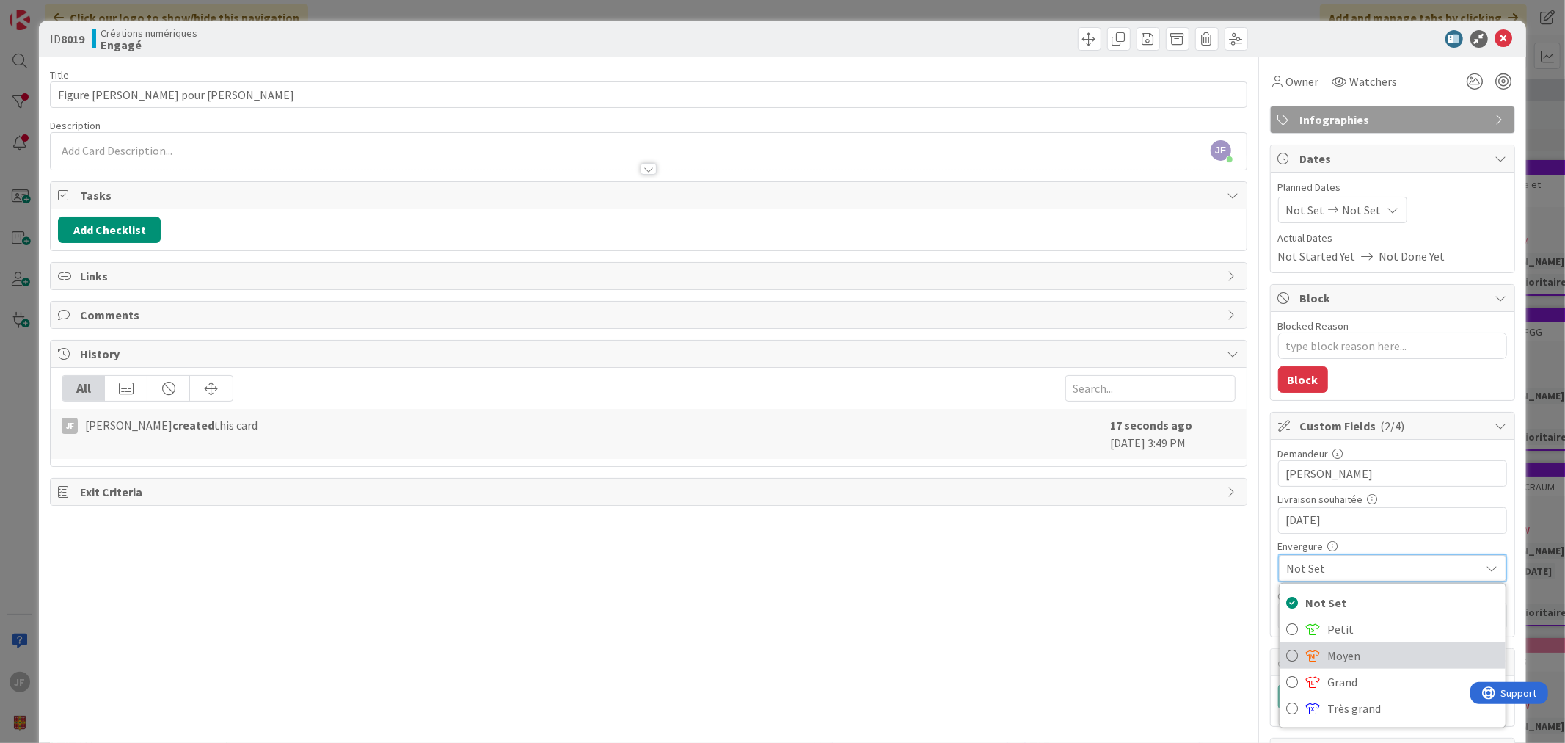
click at [1315, 650] on link "Moyen" at bounding box center [1393, 655] width 226 height 26
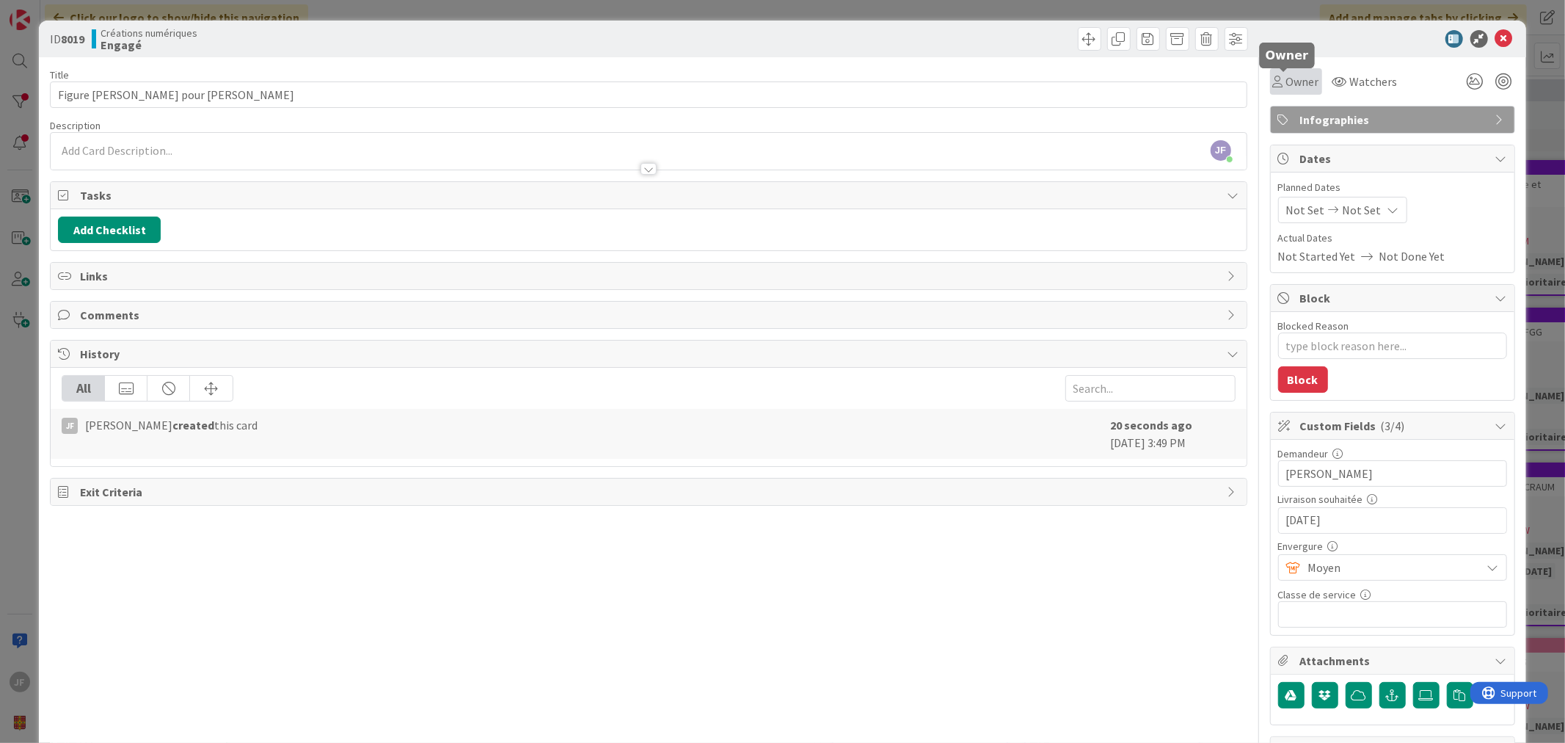
click at [1287, 79] on span "Owner" at bounding box center [1303, 82] width 33 height 18
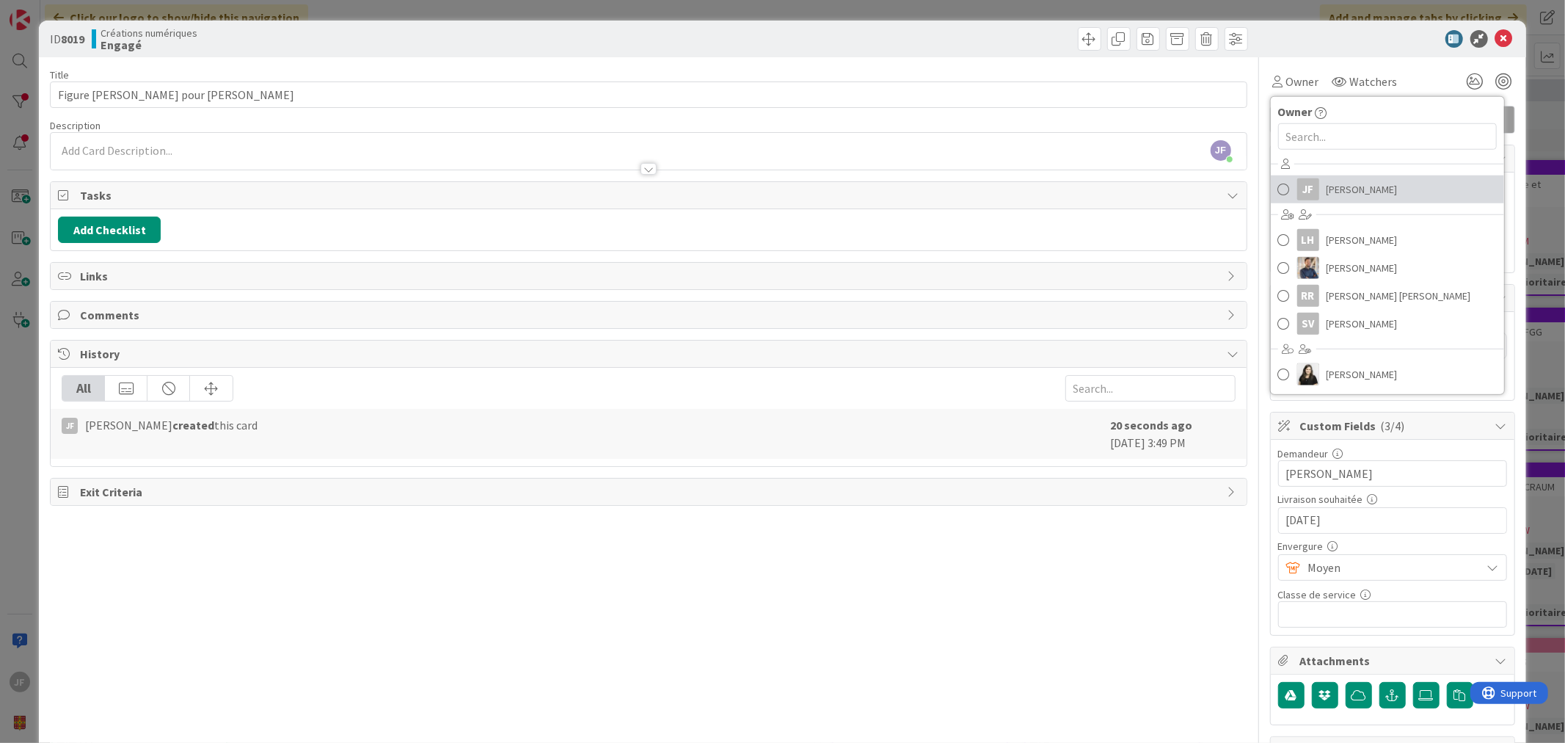
drag, startPoint x: 1317, startPoint y: 192, endPoint x: 1325, endPoint y: 181, distance: 14.7
click at [1327, 192] on span "Julie Ferland" at bounding box center [1362, 189] width 71 height 22
type textarea "x"
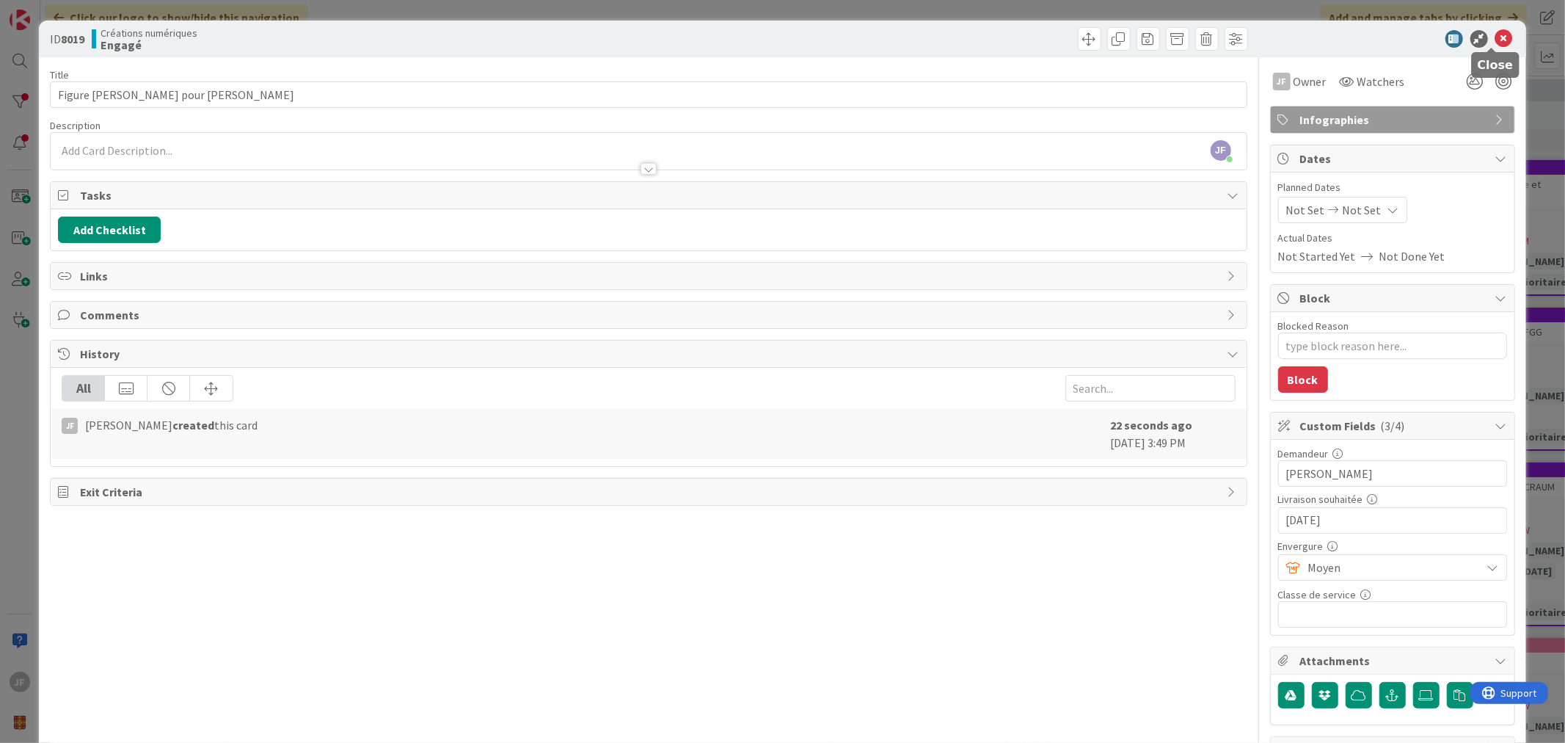
click at [1496, 37] on icon at bounding box center [1505, 39] width 18 height 18
